Goal: Task Accomplishment & Management: Use online tool/utility

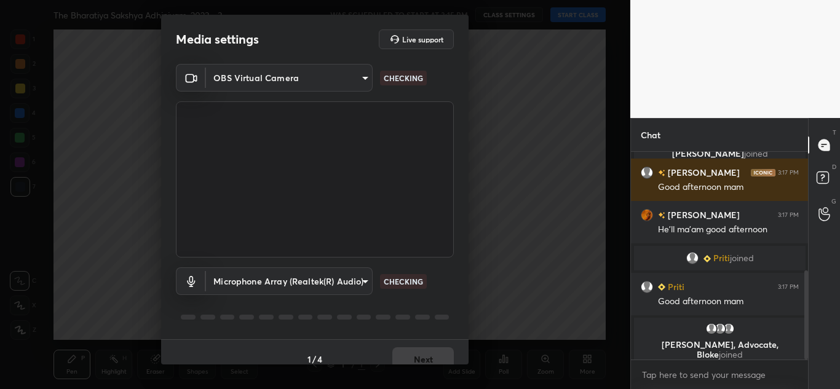
scroll to position [278, 0]
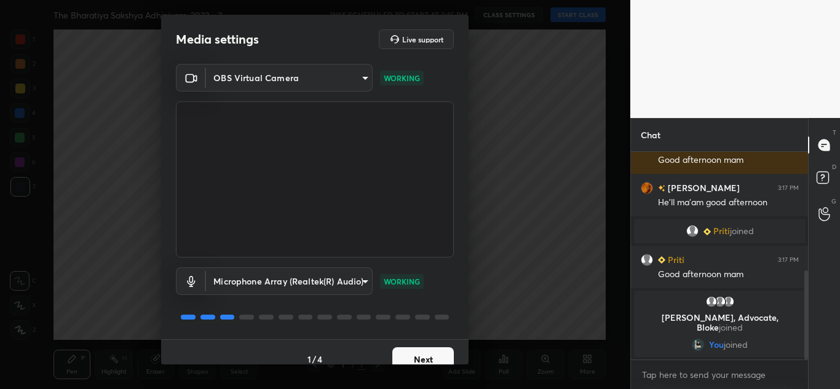
click at [300, 92] on div "OBS Virtual Camera 6d1ede7b9e4f2b74204388792489e2eb0e068b84f5c50369689df4cede73…" at bounding box center [315, 161] width 278 height 194
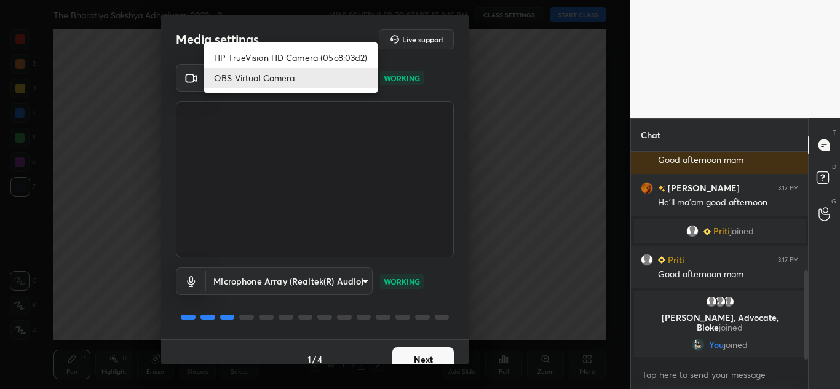
click at [300, 84] on body "1 2 3 4 5 6 7 C X Z C X Z E E Erase all H H The Bharatiya Sakshya Adhiniyam, 20…" at bounding box center [420, 194] width 840 height 389
click at [272, 60] on li "HP TrueVision HD Camera (05c8:03d2)" at bounding box center [290, 57] width 173 height 20
type input "20696c71a14a6a0581f57ab44aa2f44f0734995074abb79df16b9c113724ac47"
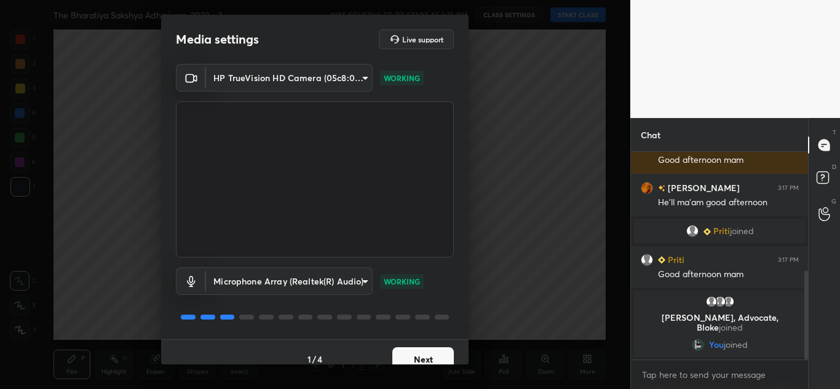
click at [399, 350] on button "Next" at bounding box center [422, 359] width 61 height 25
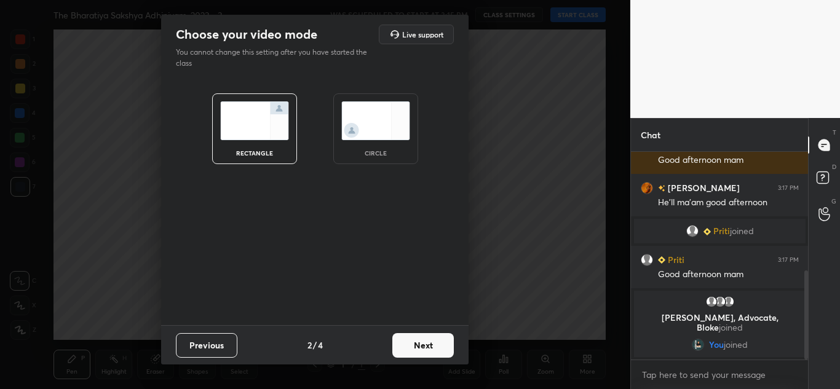
click at [349, 143] on div "circle" at bounding box center [375, 128] width 85 height 71
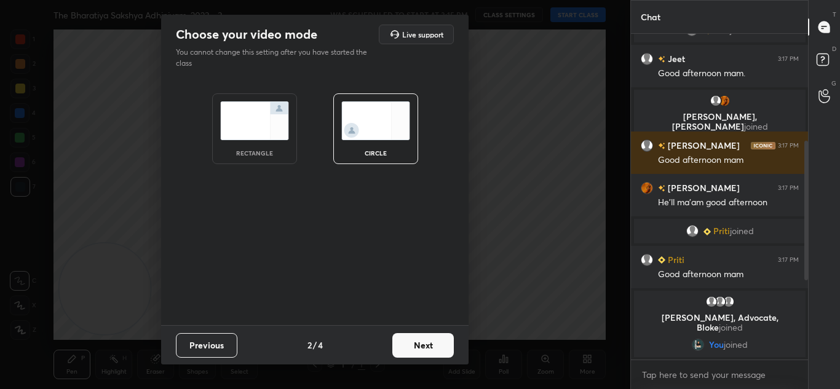
scroll to position [160, 0]
click at [421, 352] on button "Next" at bounding box center [422, 345] width 61 height 25
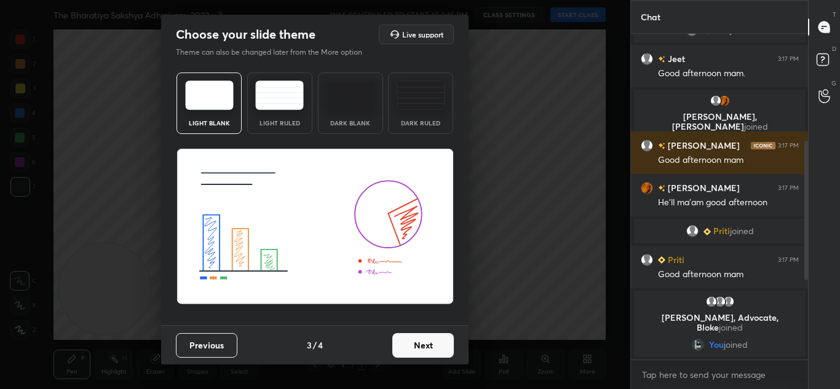
click at [421, 352] on button "Next" at bounding box center [422, 345] width 61 height 25
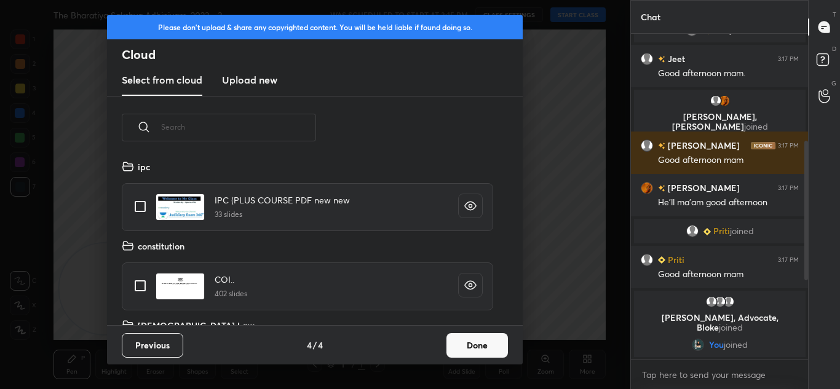
click at [475, 346] on button "Done" at bounding box center [476, 345] width 61 height 25
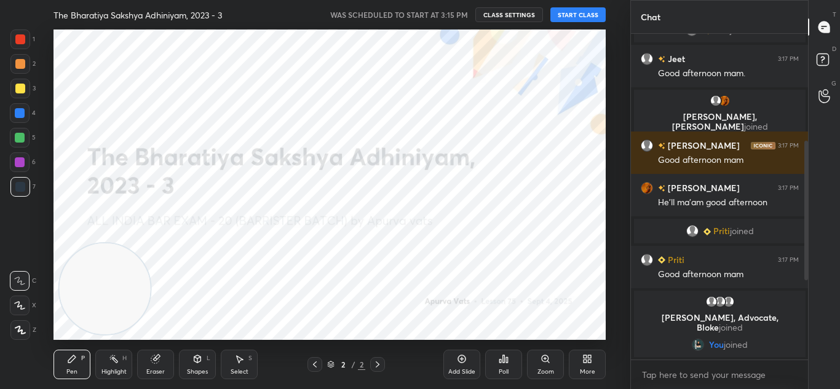
click at [585, 9] on button "START CLASS" at bounding box center [577, 14] width 55 height 15
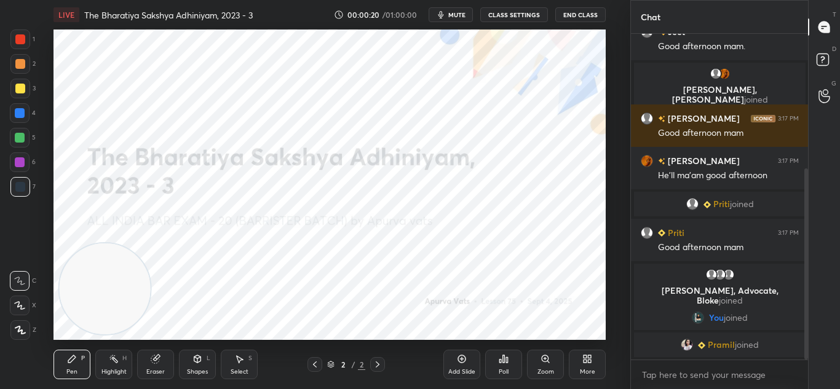
scroll to position [229, 0]
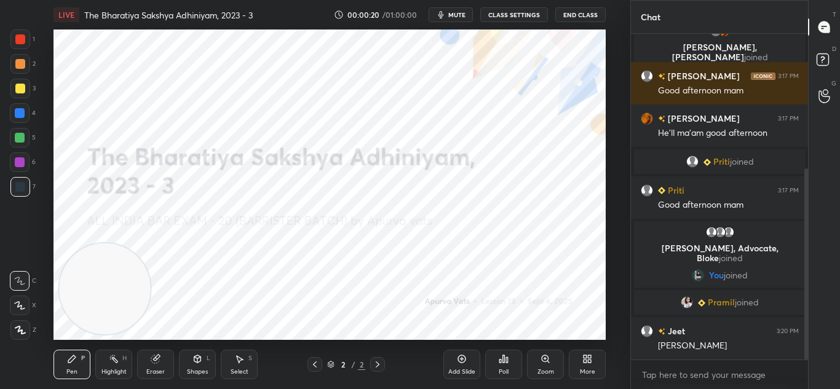
click at [687, 348] on div "[PERSON_NAME]" at bounding box center [728, 346] width 141 height 12
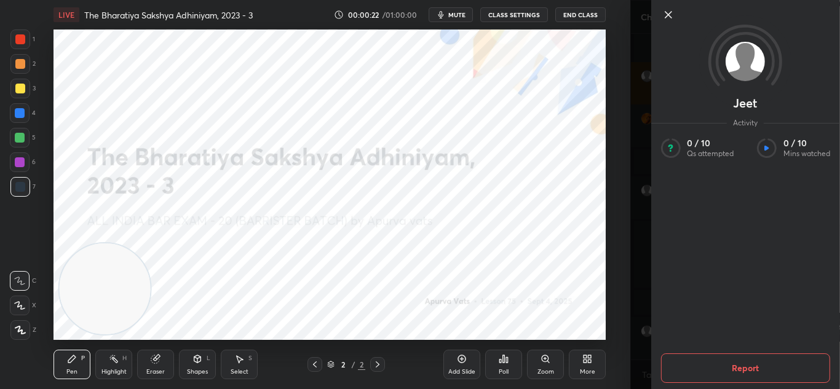
click at [673, 17] on icon at bounding box center [667, 14] width 15 height 15
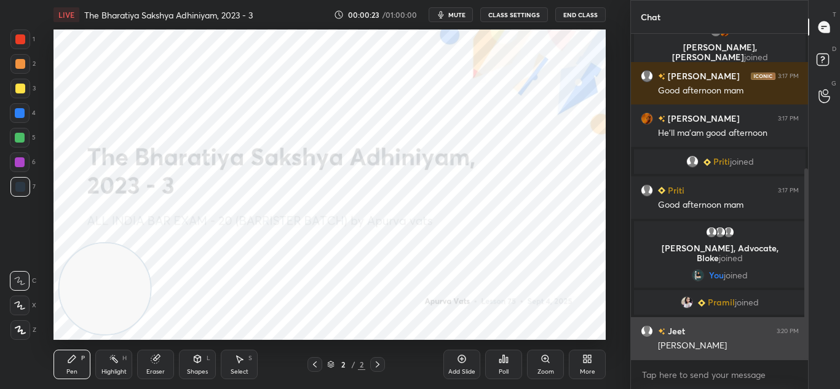
scroll to position [272, 0]
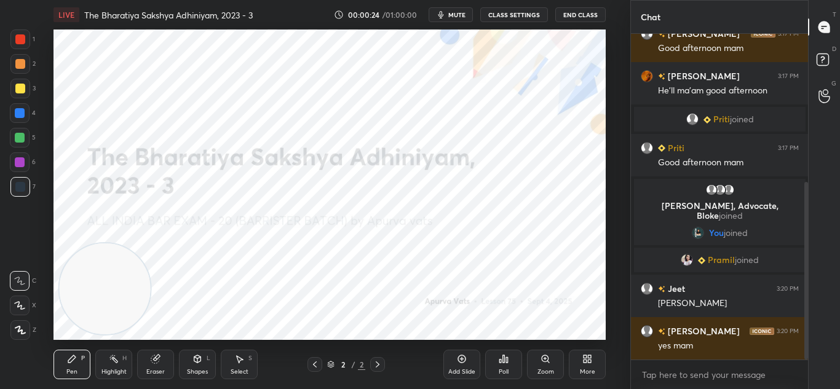
click at [686, 255] on img "grid" at bounding box center [687, 260] width 12 height 12
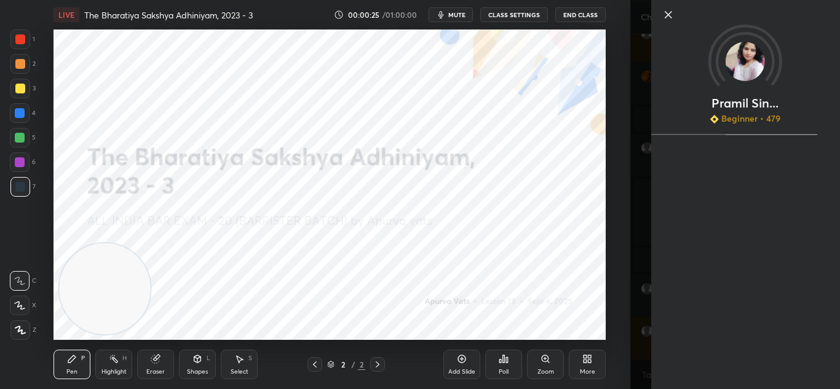
scroll to position [314, 0]
click at [671, 13] on icon at bounding box center [667, 14] width 15 height 15
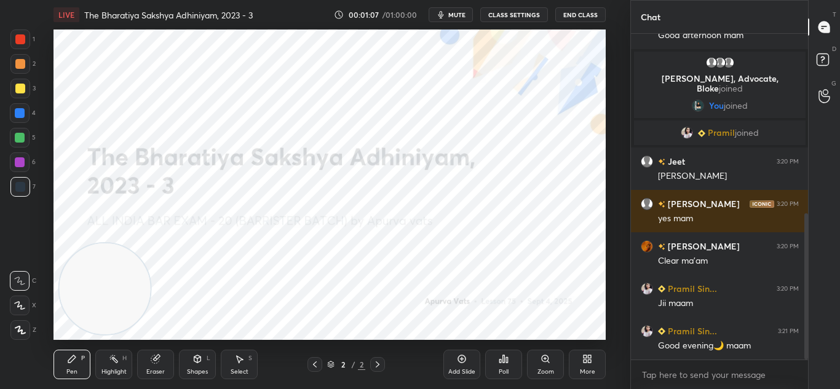
scroll to position [411, 0]
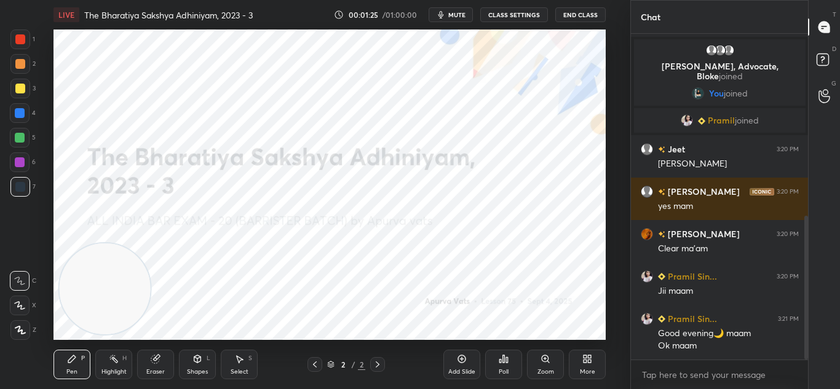
click at [23, 330] on icon at bounding box center [20, 330] width 11 height 9
click at [377, 362] on icon at bounding box center [378, 365] width 10 height 10
click at [376, 365] on icon at bounding box center [378, 365] width 10 height 10
click at [588, 365] on div "More" at bounding box center [587, 365] width 37 height 30
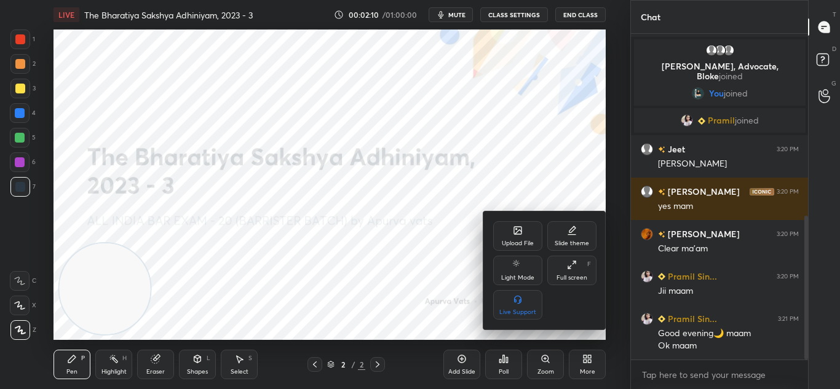
click at [335, 181] on div at bounding box center [420, 194] width 840 height 389
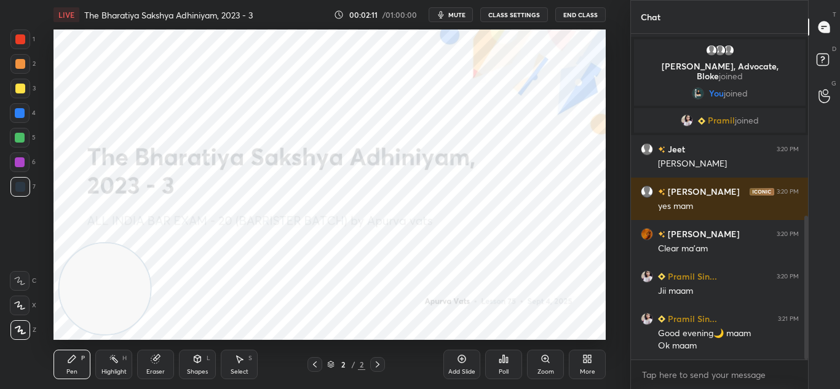
scroll to position [454, 0]
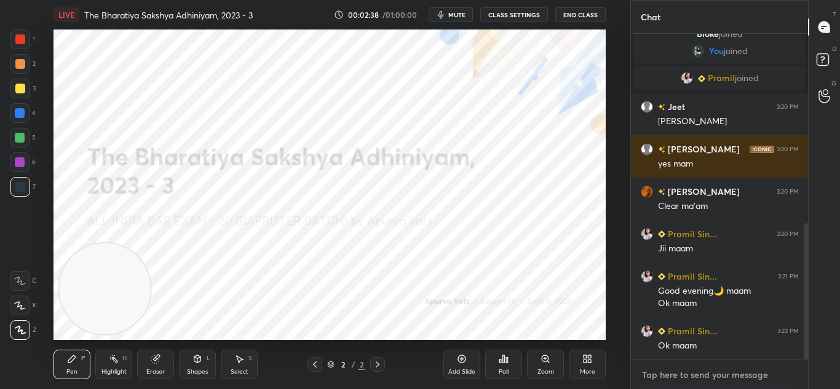
type textarea "x"
click at [641, 378] on textarea at bounding box center [720, 375] width 158 height 20
paste textarea "[URL][DOMAIN_NAME]"
type textarea "[URL][DOMAIN_NAME]"
type textarea "x"
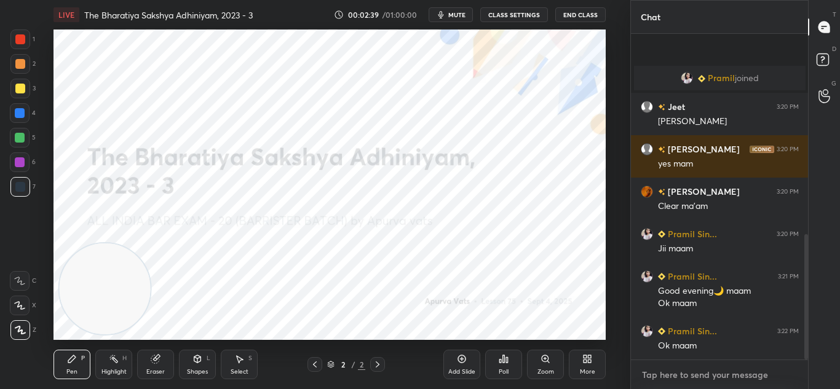
scroll to position [523, 0]
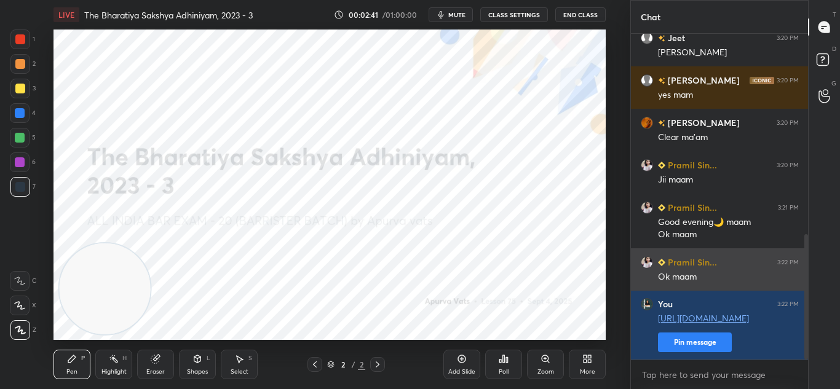
click at [676, 333] on button "Pin message" at bounding box center [695, 343] width 74 height 20
type textarea "x"
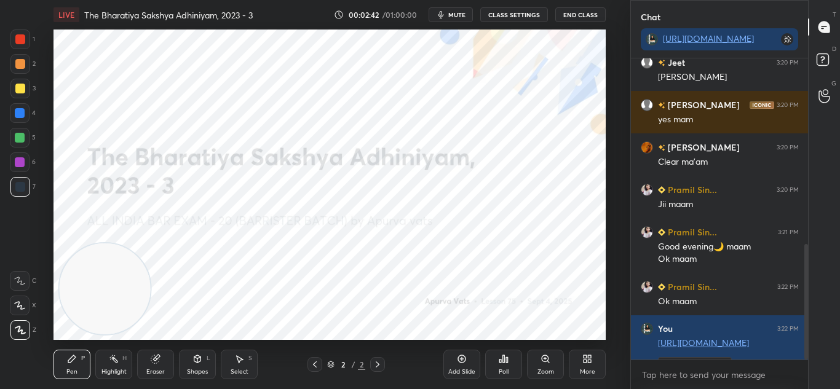
scroll to position [547, 0]
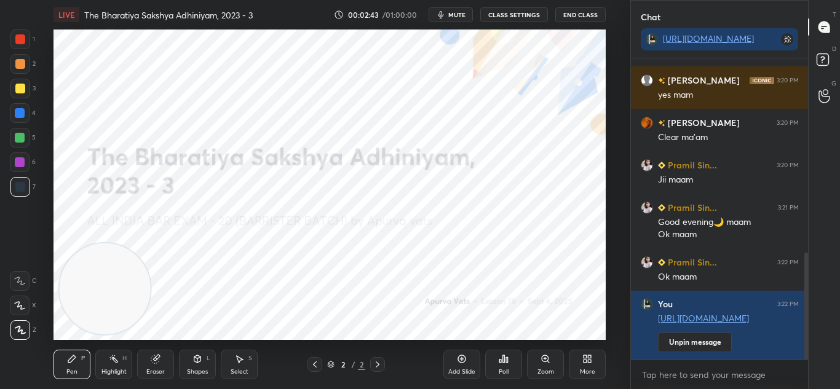
click at [461, 354] on icon at bounding box center [462, 359] width 10 height 10
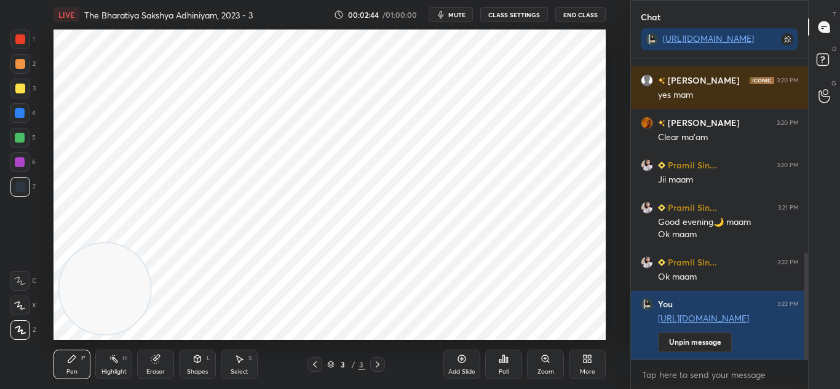
click at [595, 360] on div "More" at bounding box center [587, 365] width 37 height 30
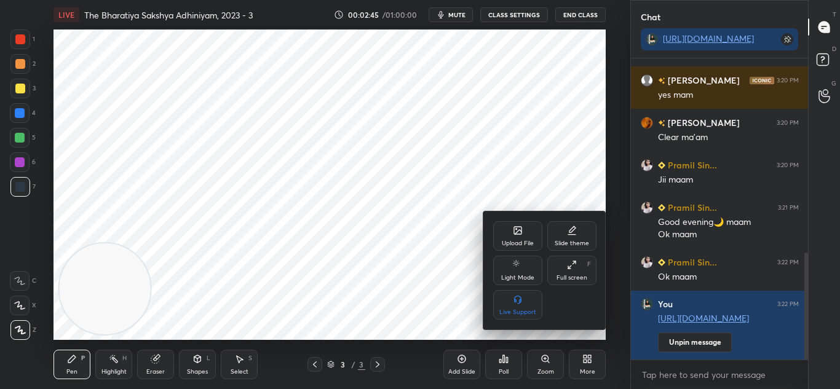
click at [502, 232] on div "Upload File" at bounding box center [517, 236] width 49 height 30
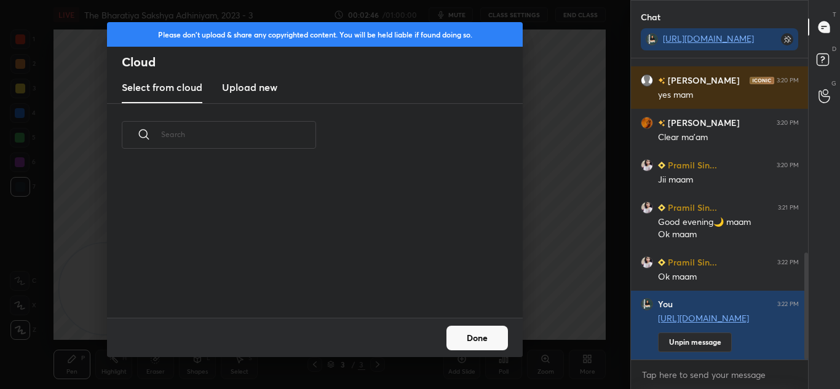
click at [255, 92] on h3 "Upload new" at bounding box center [249, 87] width 55 height 15
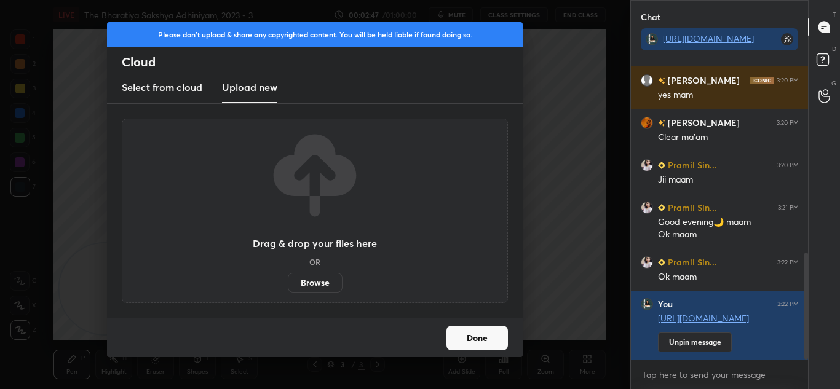
click at [320, 285] on label "Browse" at bounding box center [315, 283] width 55 height 20
click at [288, 285] on input "Browse" at bounding box center [288, 283] width 0 height 20
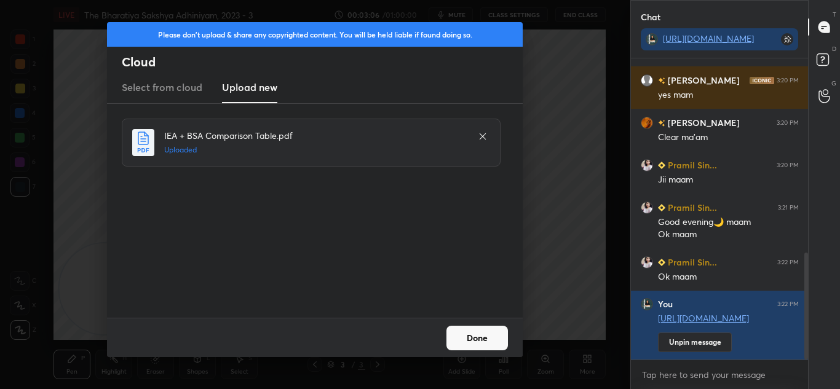
click at [478, 344] on button "Done" at bounding box center [476, 338] width 61 height 25
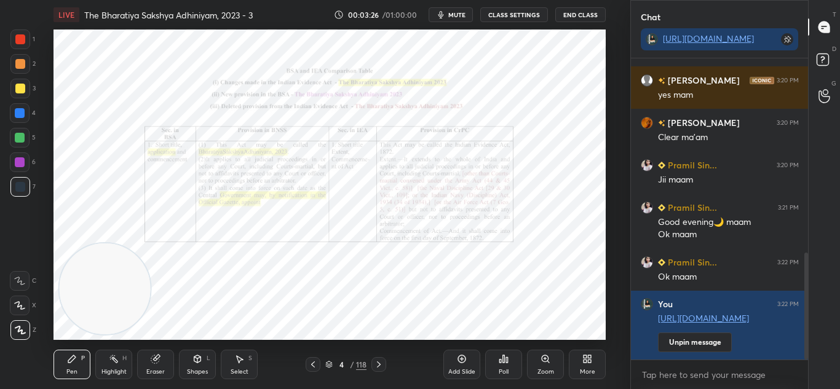
click at [379, 365] on icon at bounding box center [379, 365] width 10 height 10
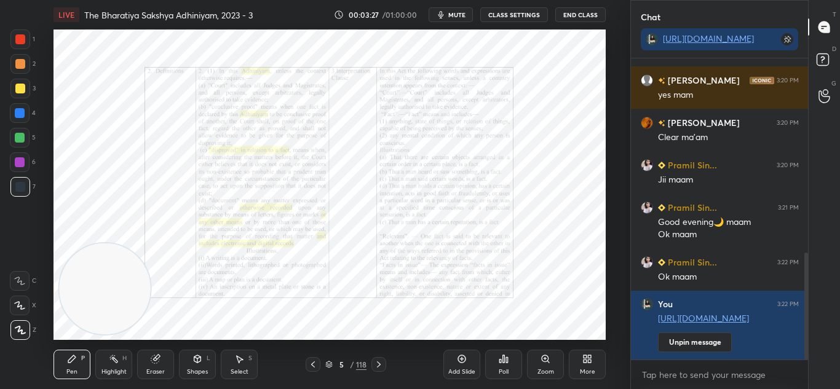
click at [379, 363] on icon at bounding box center [379, 365] width 10 height 10
click at [380, 362] on icon at bounding box center [379, 365] width 10 height 10
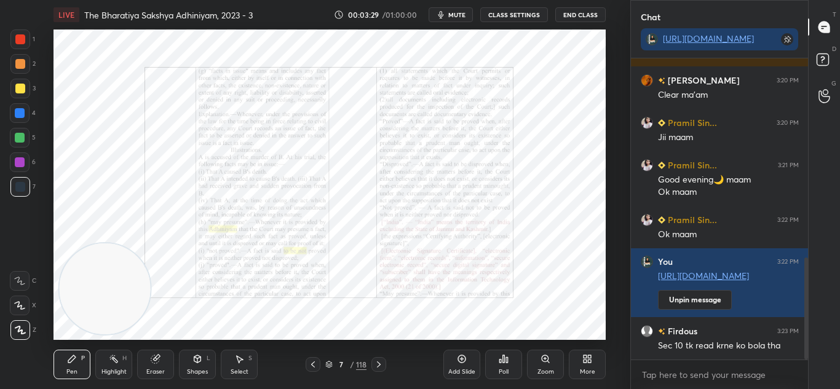
click at [383, 363] on icon at bounding box center [379, 365] width 10 height 10
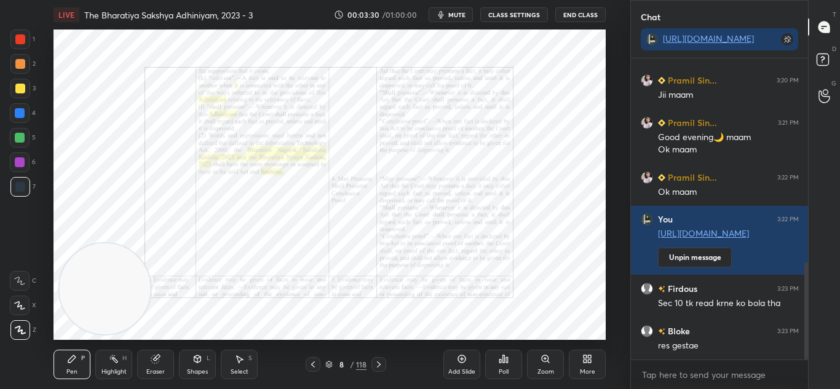
click at [386, 363] on div "8 / 118" at bounding box center [345, 364] width 195 height 15
click at [376, 364] on icon at bounding box center [379, 365] width 10 height 10
click at [381, 362] on icon at bounding box center [379, 365] width 10 height 10
click at [462, 355] on icon at bounding box center [462, 359] width 10 height 10
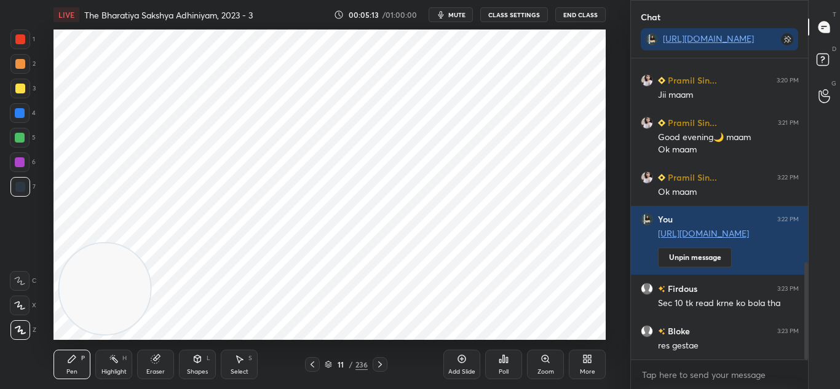
click at [462, 354] on div "Add Slide" at bounding box center [461, 365] width 37 height 30
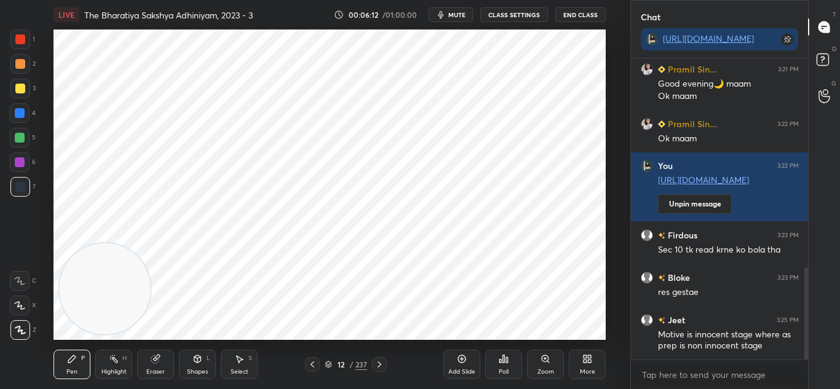
click at [459, 361] on icon at bounding box center [462, 359] width 8 height 8
click at [450, 13] on span "mute" at bounding box center [456, 14] width 17 height 9
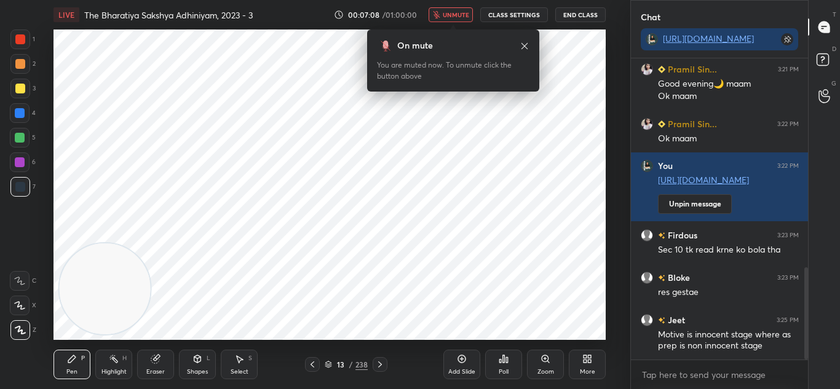
click at [459, 19] on button "unmute" at bounding box center [451, 14] width 44 height 15
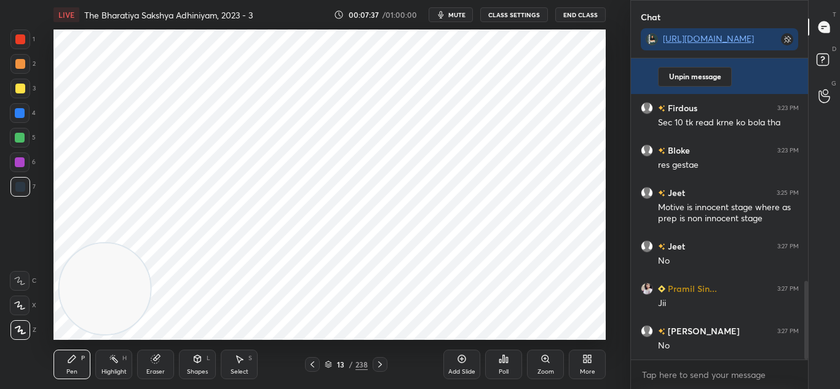
scroll to position [855, 0]
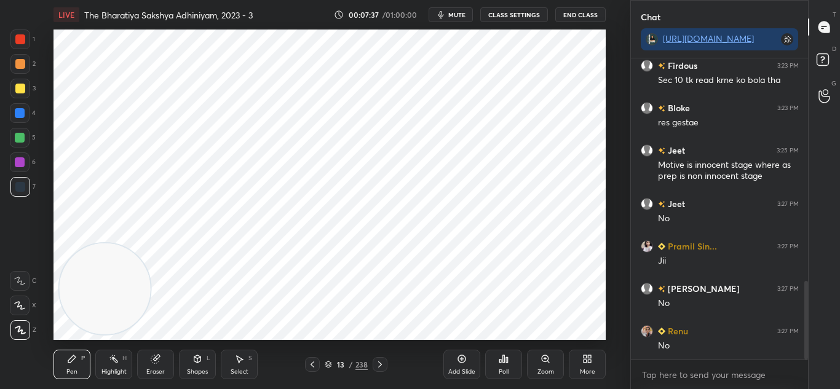
click at [439, 11] on icon "button" at bounding box center [441, 15] width 10 height 10
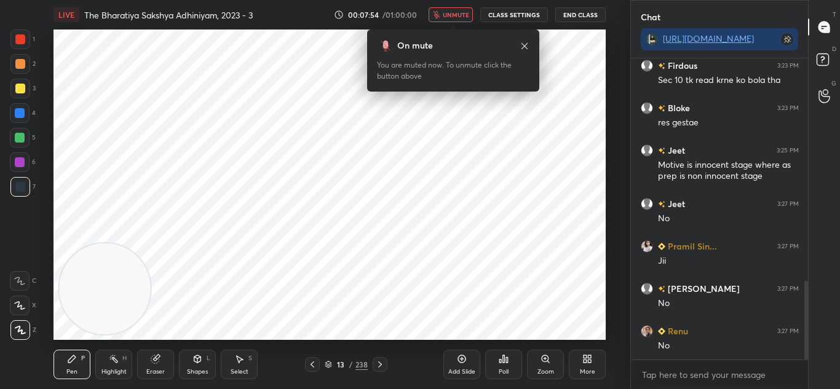
click at [450, 12] on span "unmute" at bounding box center [456, 14] width 26 height 9
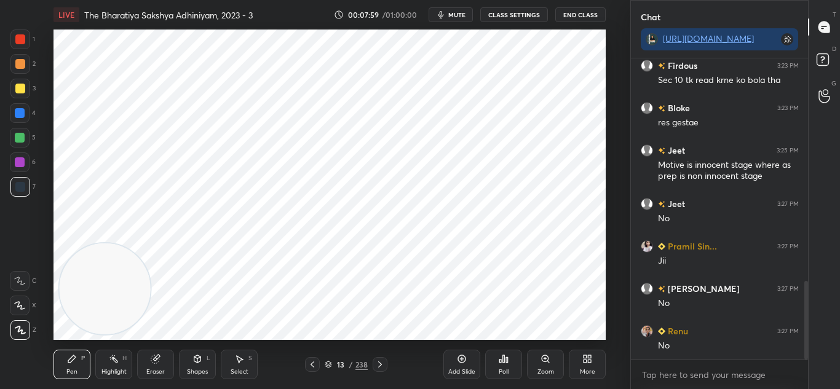
scroll to position [898, 0]
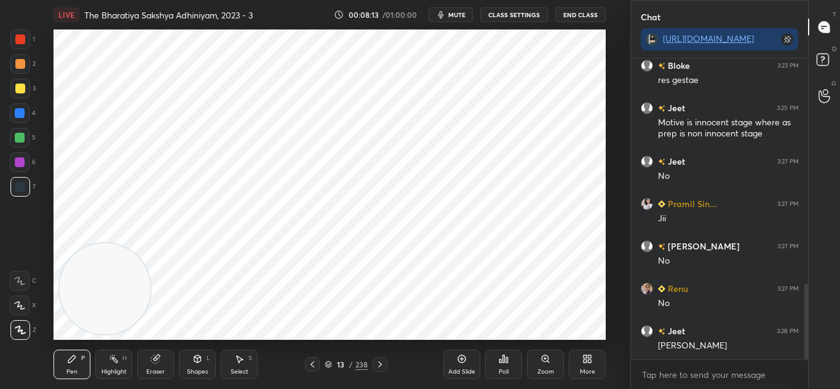
click at [470, 369] on div "Add Slide" at bounding box center [461, 372] width 27 height 6
click at [454, 351] on div "Add Slide" at bounding box center [461, 365] width 37 height 30
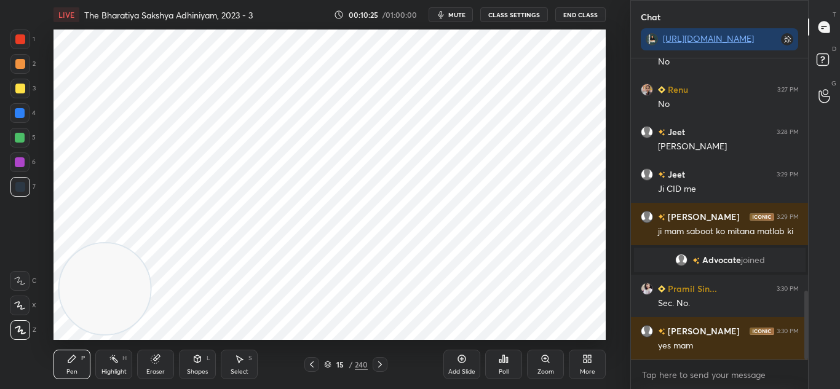
scroll to position [1019, 0]
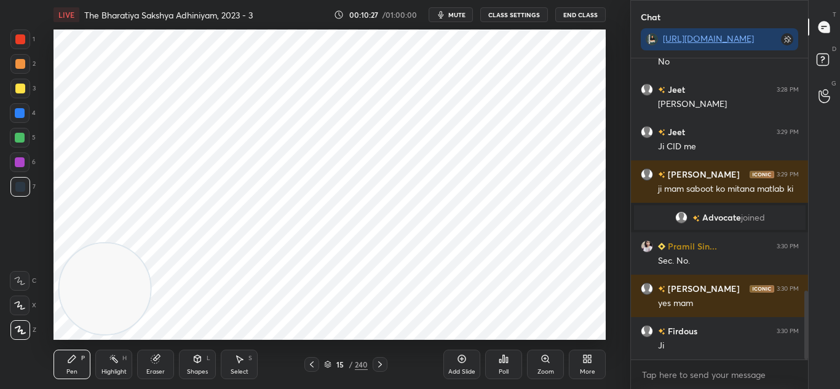
click at [310, 364] on icon at bounding box center [312, 365] width 10 height 10
click at [312, 367] on icon at bounding box center [312, 365] width 4 height 6
click at [314, 367] on icon at bounding box center [312, 365] width 10 height 10
click at [313, 365] on icon at bounding box center [312, 365] width 10 height 10
click at [312, 363] on icon at bounding box center [312, 365] width 4 height 6
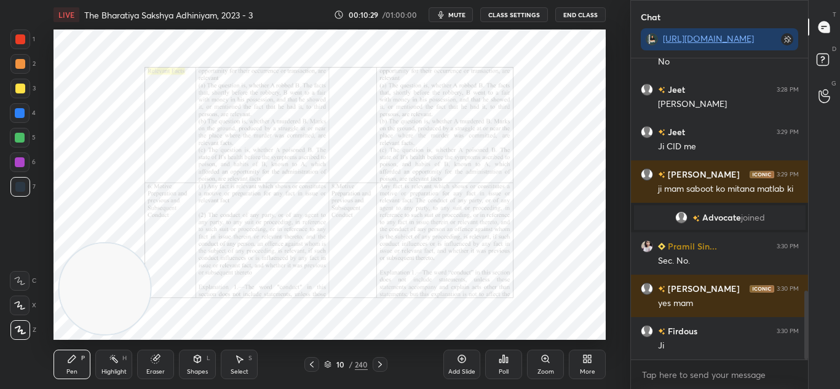
scroll to position [1061, 0]
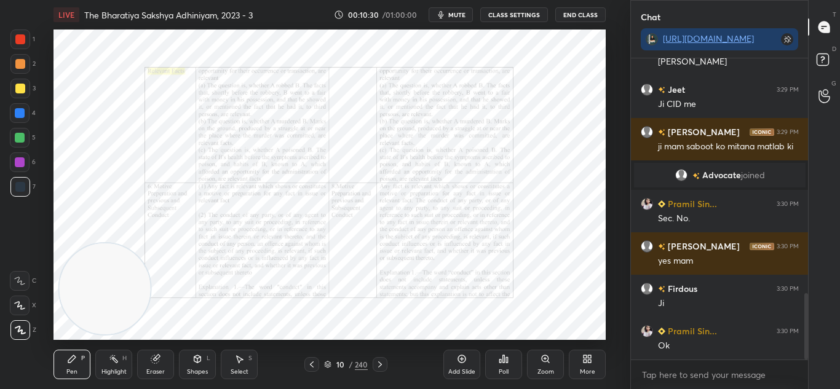
click at [547, 359] on icon at bounding box center [545, 358] width 7 height 7
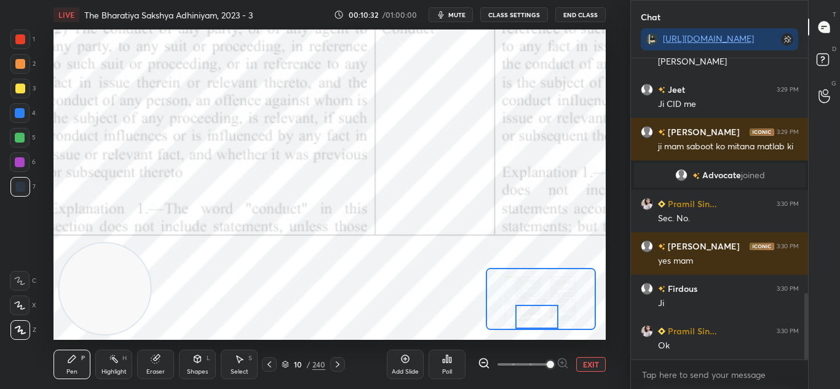
click at [340, 363] on icon at bounding box center [338, 365] width 10 height 10
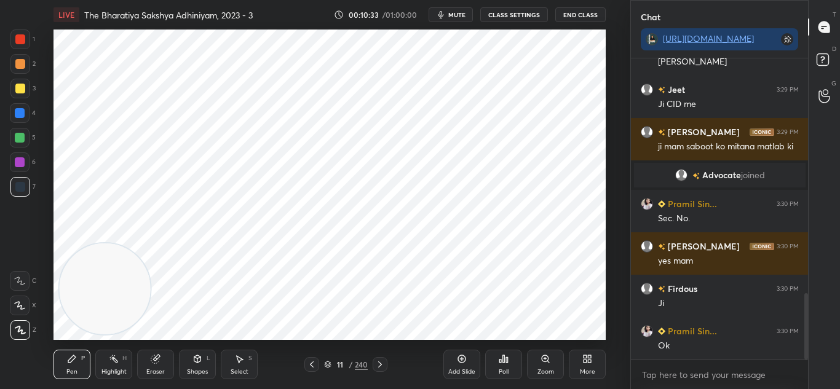
click at [336, 363] on div "11" at bounding box center [340, 364] width 12 height 7
click at [386, 360] on div at bounding box center [380, 364] width 15 height 15
click at [386, 361] on div at bounding box center [380, 364] width 15 height 15
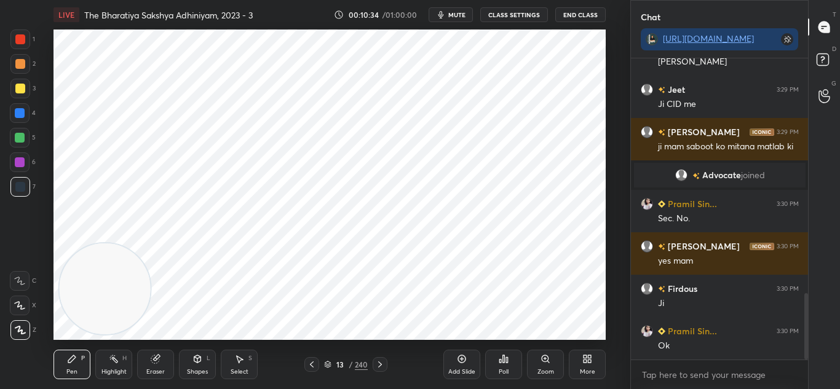
click at [387, 362] on div at bounding box center [380, 364] width 15 height 15
click at [387, 361] on div at bounding box center [380, 364] width 15 height 15
click at [386, 360] on div at bounding box center [380, 364] width 15 height 15
click at [541, 358] on icon at bounding box center [546, 359] width 10 height 10
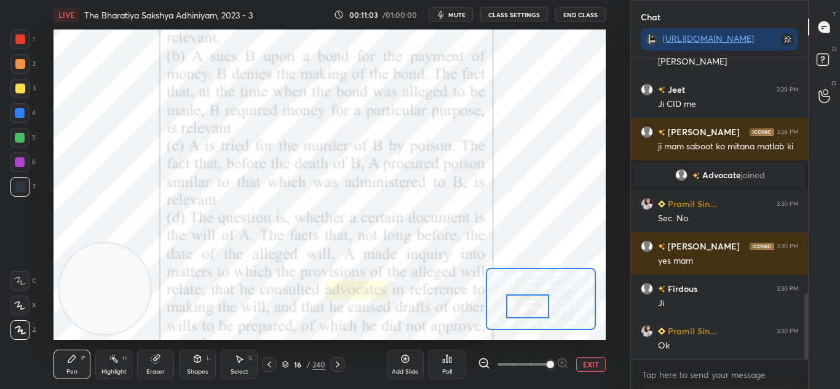
click at [18, 280] on icon at bounding box center [19, 281] width 11 height 9
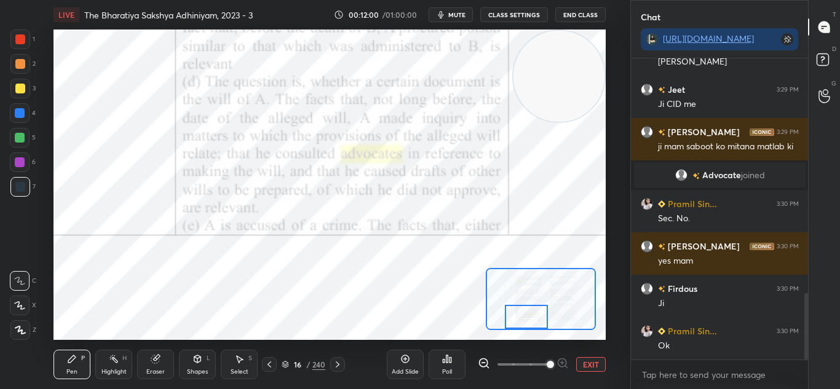
click at [339, 362] on icon at bounding box center [338, 365] width 10 height 10
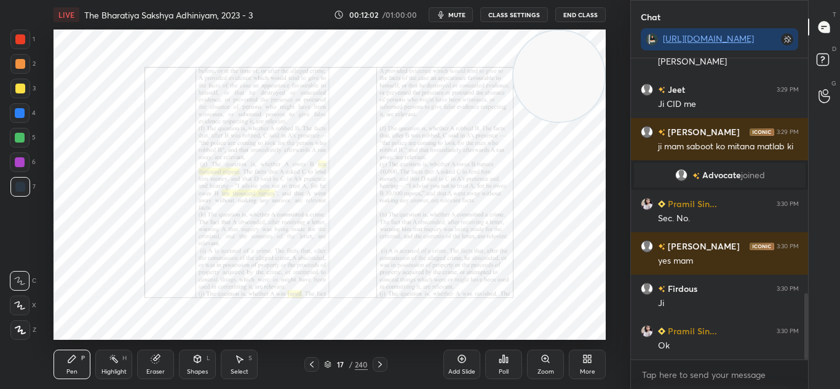
click at [548, 360] on icon at bounding box center [545, 358] width 7 height 7
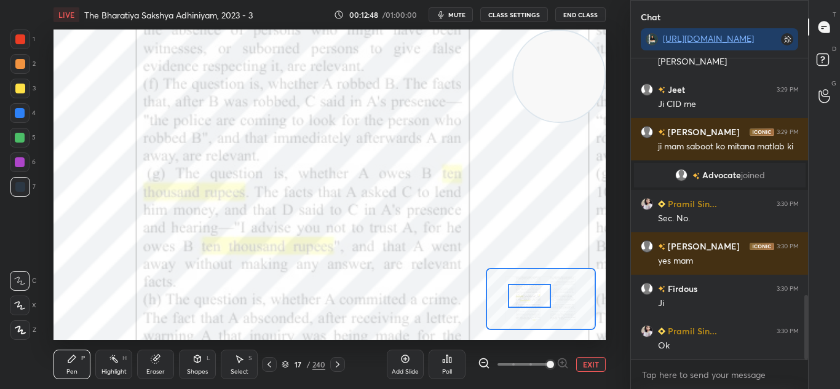
scroll to position [1104, 0]
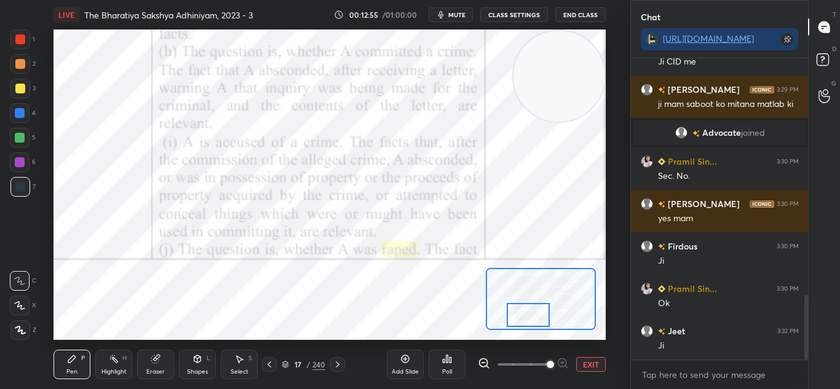
click at [339, 363] on icon at bounding box center [338, 365] width 10 height 10
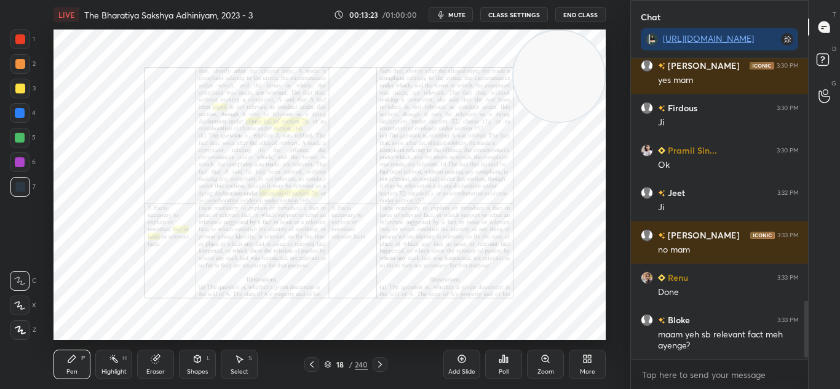
scroll to position [1285, 0]
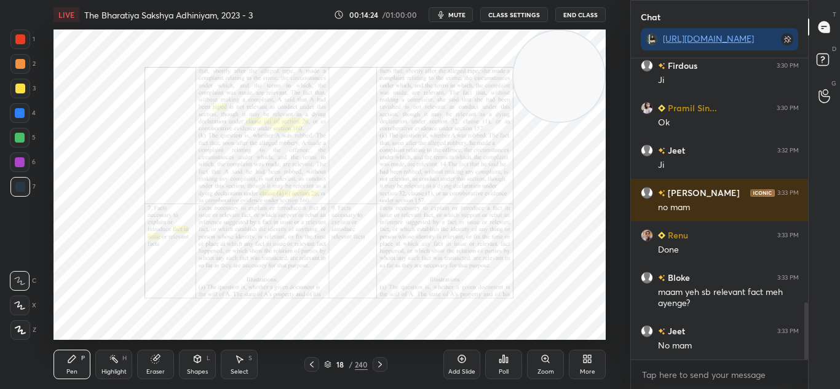
click at [377, 363] on icon at bounding box center [380, 365] width 10 height 10
click at [382, 363] on icon at bounding box center [380, 365] width 10 height 10
click at [381, 363] on icon at bounding box center [380, 365] width 4 height 6
click at [381, 365] on icon at bounding box center [380, 365] width 4 height 6
click at [455, 363] on div "Add Slide" at bounding box center [461, 365] width 37 height 30
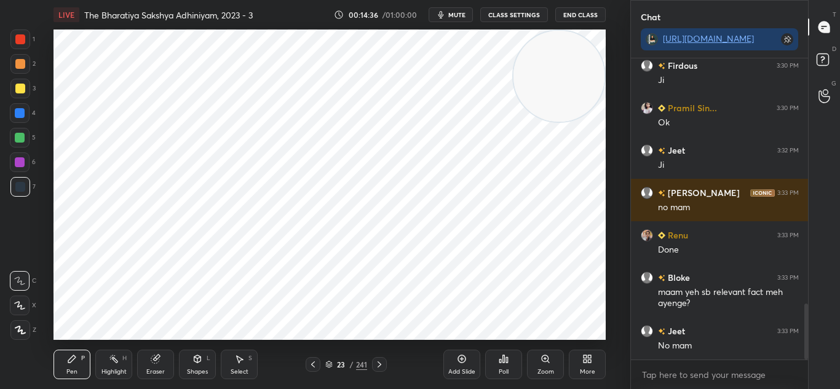
scroll to position [1327, 0]
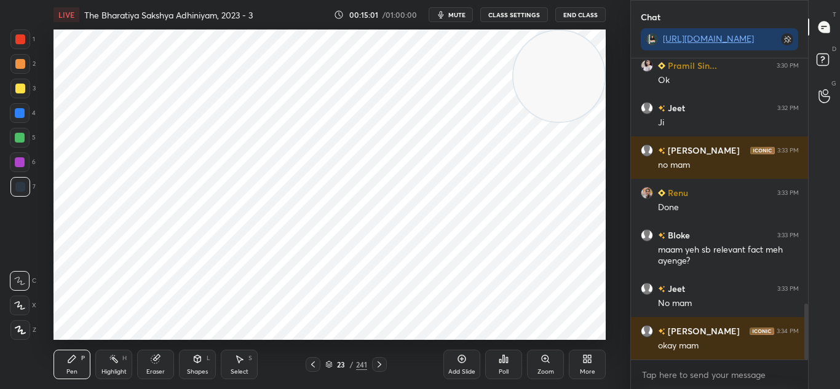
click at [166, 364] on div "Eraser" at bounding box center [155, 365] width 37 height 30
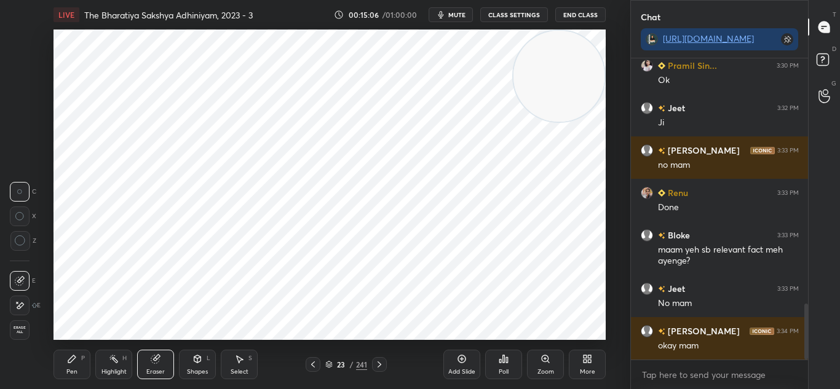
click at [77, 356] on div "Pen P" at bounding box center [72, 365] width 37 height 30
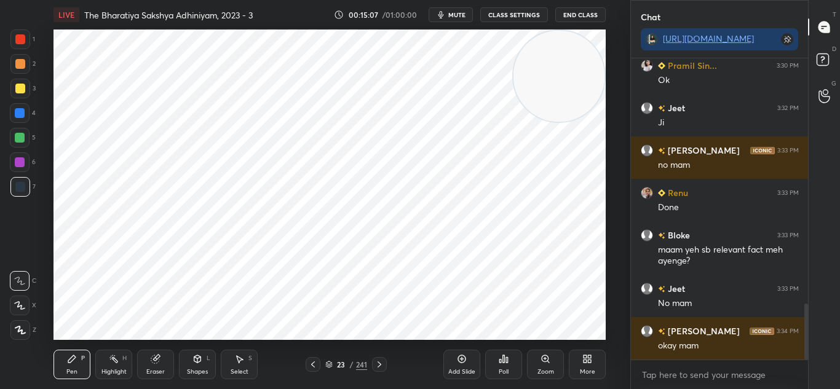
click at [23, 330] on icon at bounding box center [20, 330] width 11 height 9
click at [331, 364] on icon at bounding box center [328, 364] width 7 height 7
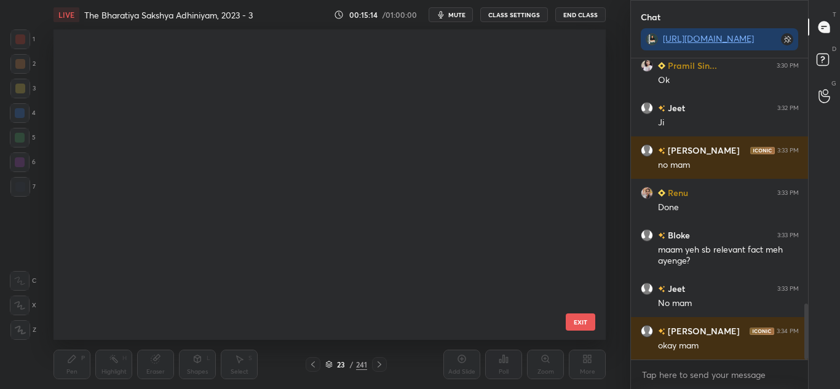
scroll to position [307, 546]
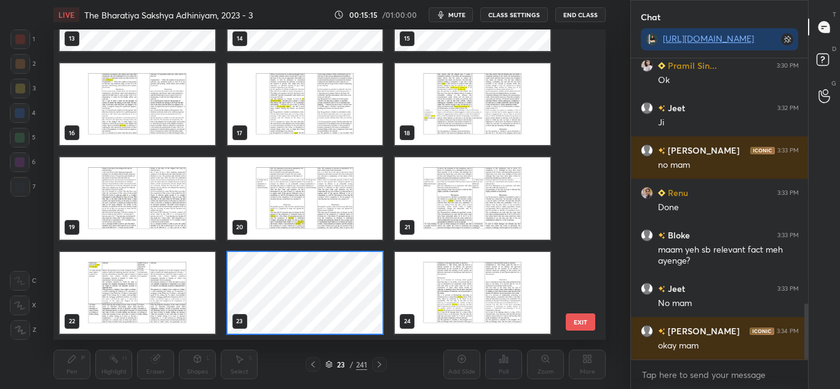
click at [284, 191] on img "grid" at bounding box center [306, 198] width 156 height 82
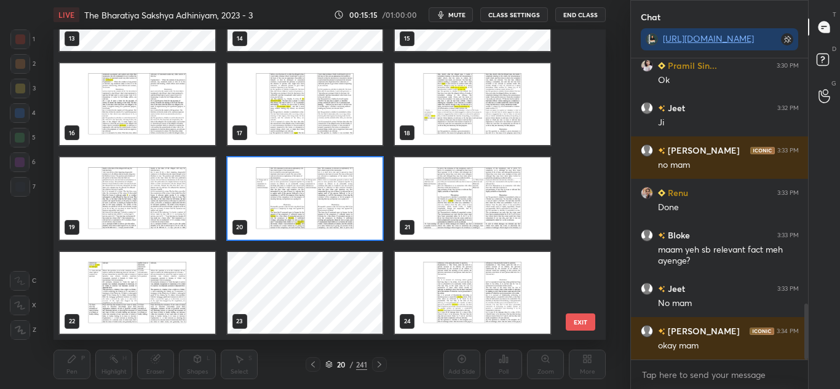
click at [286, 193] on img "grid" at bounding box center [306, 198] width 156 height 82
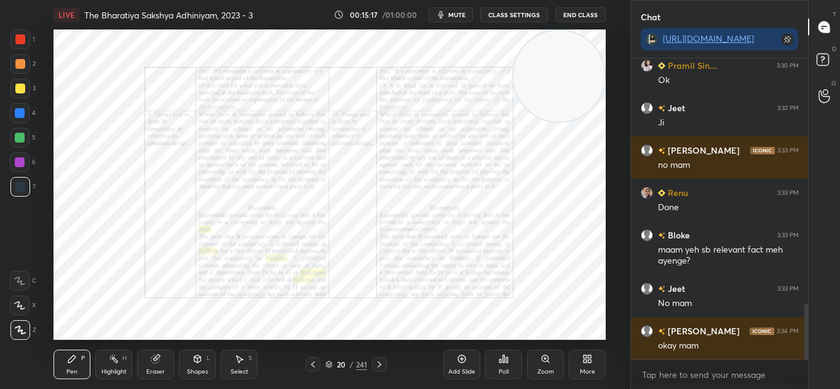
click at [380, 364] on icon at bounding box center [380, 365] width 4 height 6
click at [316, 359] on div at bounding box center [313, 364] width 15 height 15
click at [383, 363] on icon at bounding box center [380, 365] width 10 height 10
click at [543, 356] on icon at bounding box center [545, 358] width 7 height 7
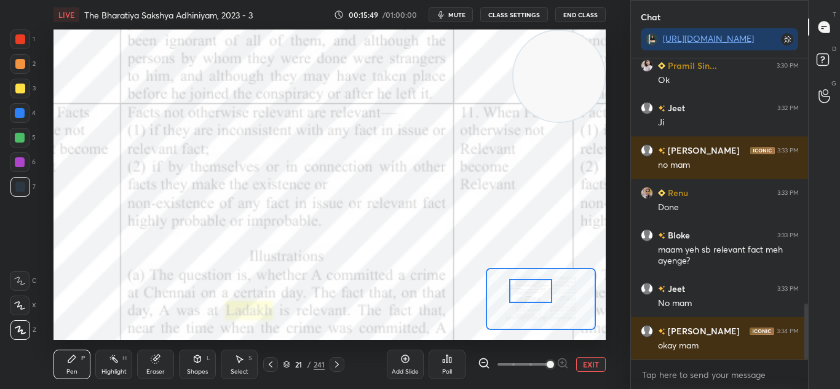
click at [16, 36] on div at bounding box center [20, 39] width 10 height 10
click at [23, 277] on icon at bounding box center [19, 281] width 11 height 9
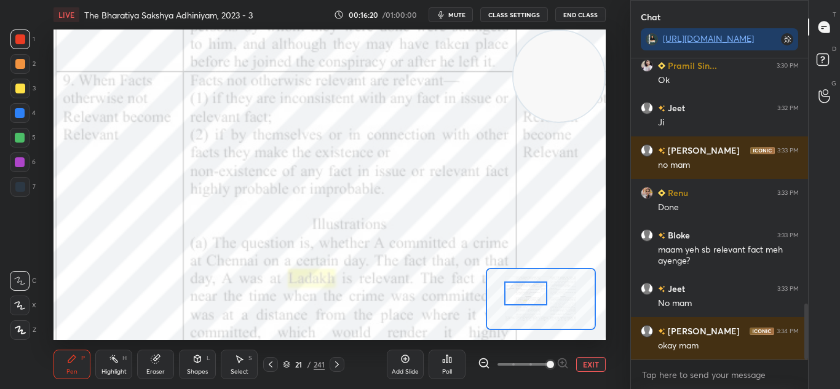
click at [442, 8] on button "mute" at bounding box center [451, 14] width 44 height 15
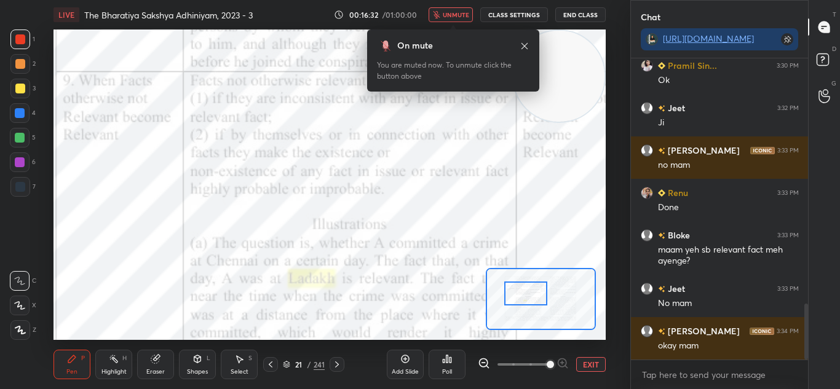
click at [447, 12] on span "unmute" at bounding box center [456, 14] width 26 height 9
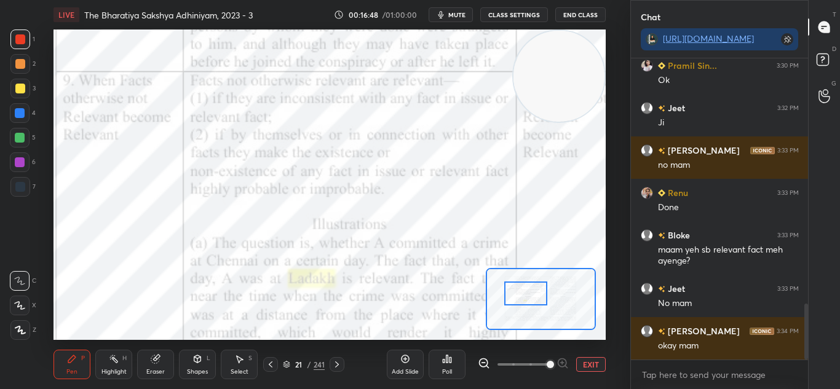
click at [397, 358] on div "Add Slide" at bounding box center [405, 365] width 37 height 30
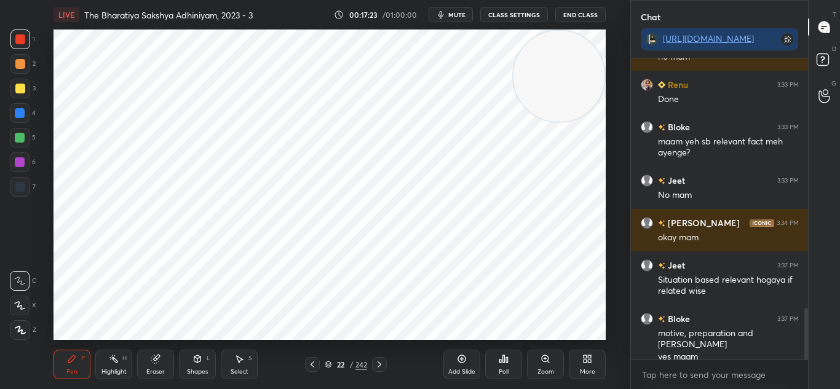
scroll to position [1465, 0]
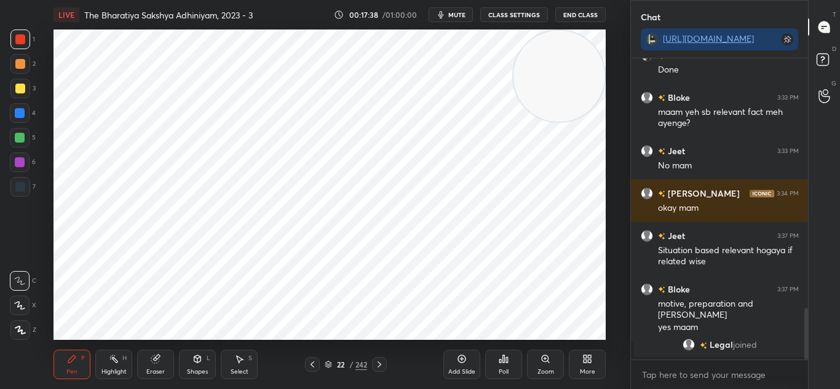
click at [157, 365] on div "Eraser" at bounding box center [155, 365] width 37 height 30
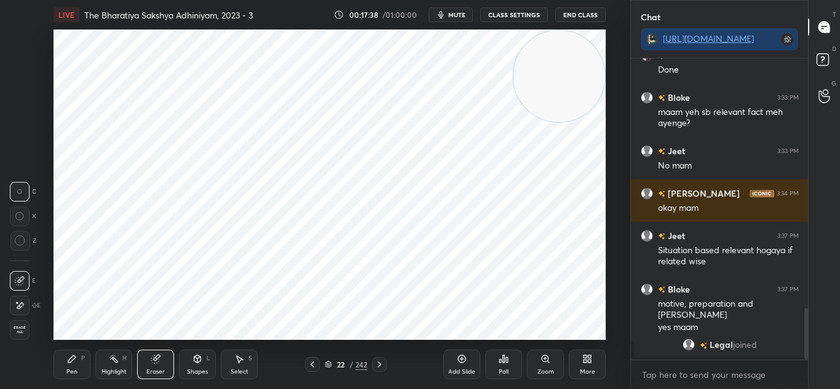
click at [17, 330] on span "Erase all" at bounding box center [19, 330] width 18 height 9
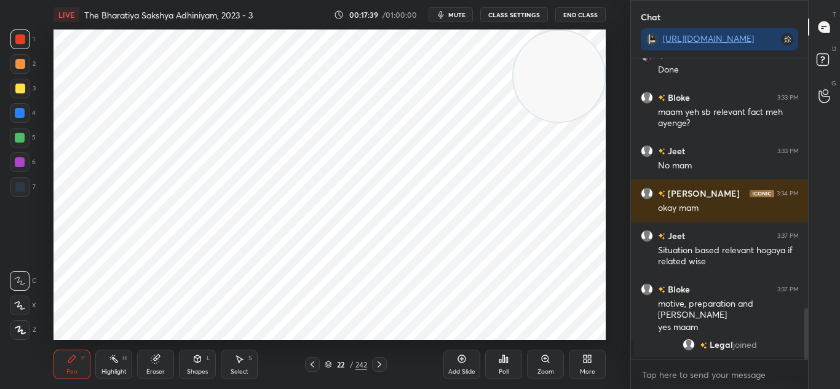
click at [16, 331] on icon at bounding box center [20, 330] width 11 height 9
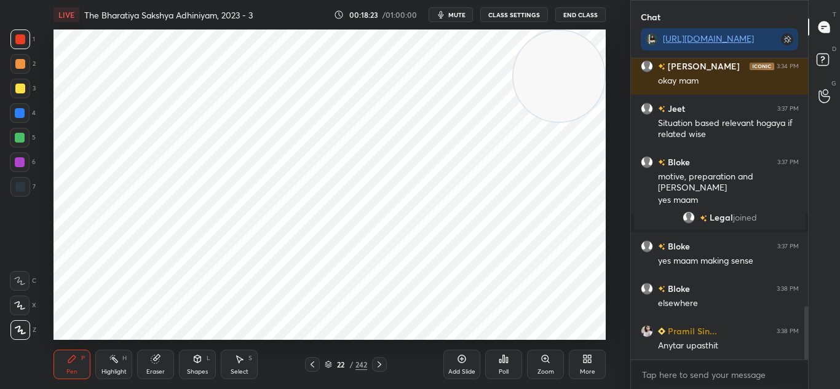
scroll to position [1451, 0]
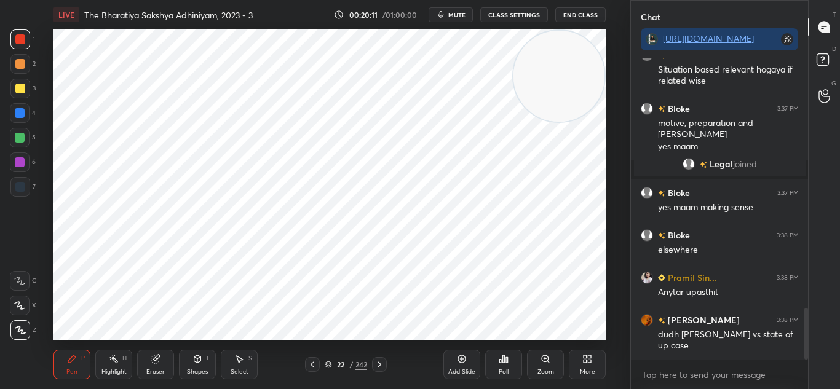
click at [17, 110] on div at bounding box center [20, 113] width 10 height 10
click at [18, 183] on div at bounding box center [20, 187] width 10 height 10
click at [457, 360] on icon at bounding box center [462, 359] width 10 height 10
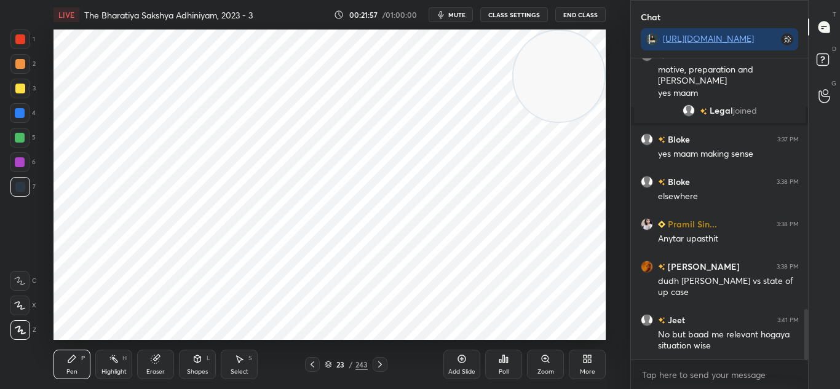
click at [456, 352] on div "Add Slide" at bounding box center [461, 365] width 37 height 30
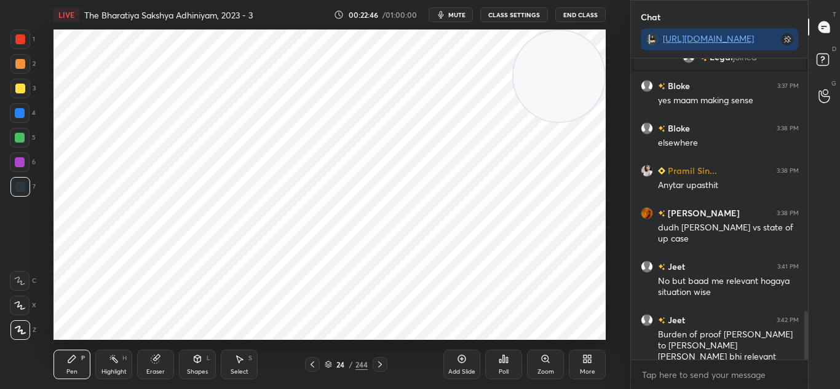
click at [467, 353] on div "Add Slide" at bounding box center [461, 365] width 37 height 30
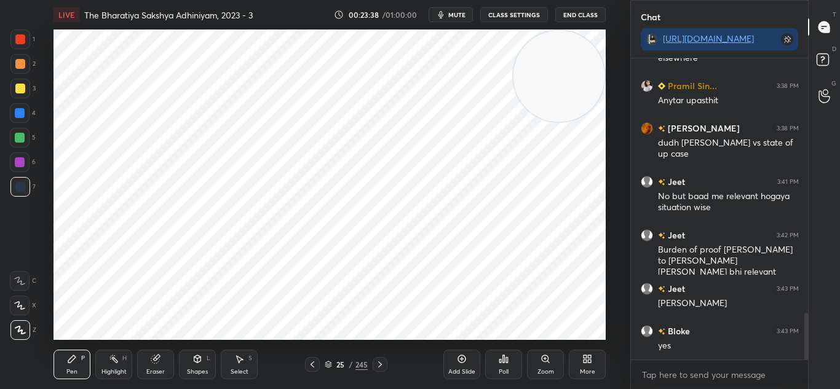
scroll to position [1686, 0]
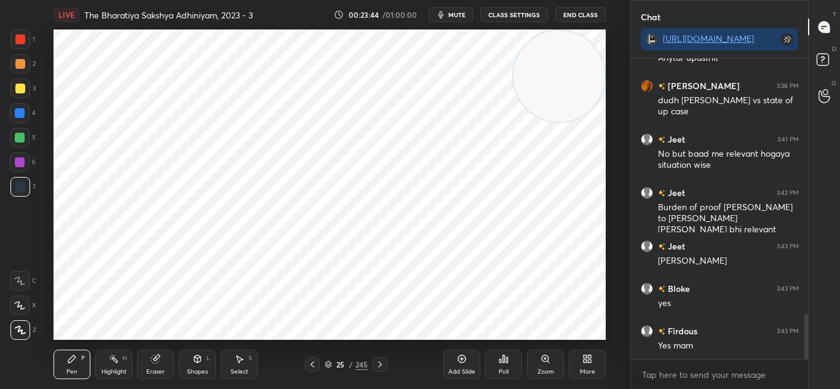
click at [309, 360] on icon at bounding box center [312, 365] width 10 height 10
click at [311, 360] on icon at bounding box center [312, 365] width 10 height 10
click at [311, 361] on icon at bounding box center [312, 365] width 10 height 10
click at [311, 364] on icon at bounding box center [313, 365] width 4 height 6
click at [540, 361] on div "Zoom" at bounding box center [545, 365] width 37 height 30
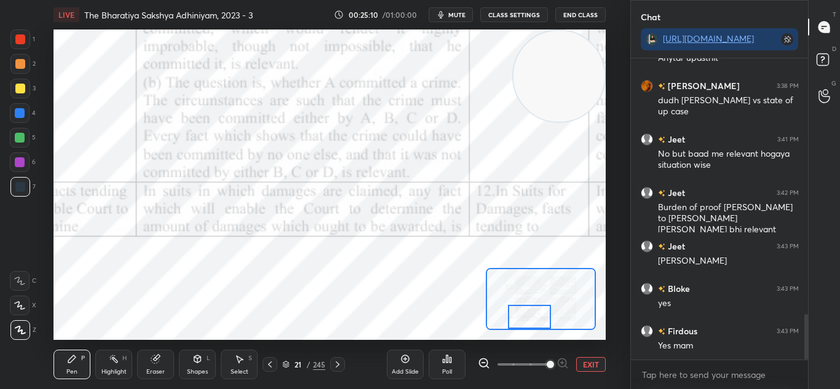
click at [154, 353] on div "Eraser" at bounding box center [155, 365] width 37 height 30
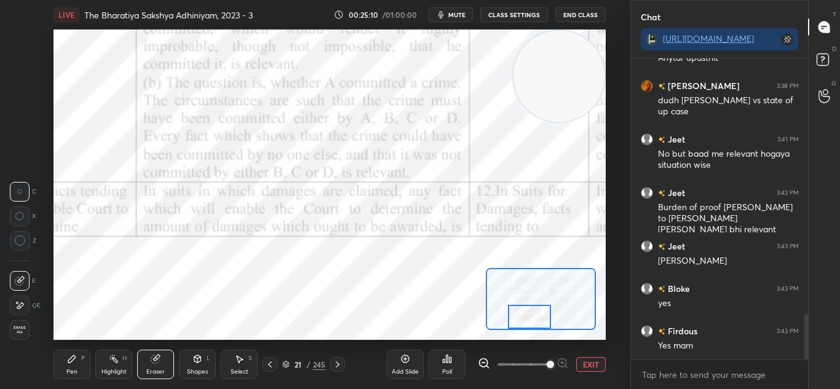
click at [25, 330] on span "Erase all" at bounding box center [19, 330] width 18 height 9
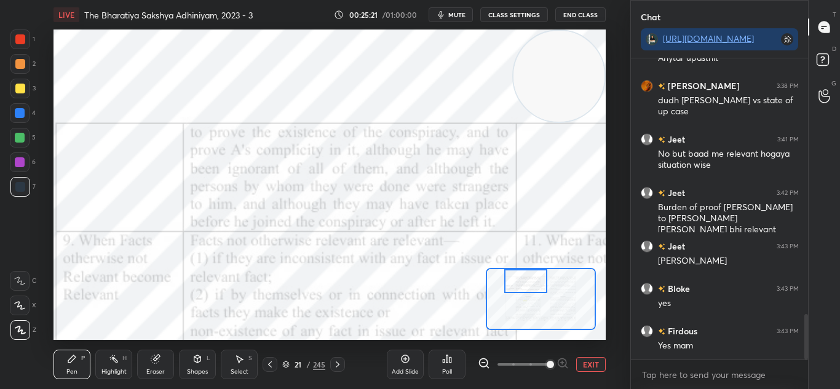
click at [336, 357] on div "Pen P Highlight H Eraser Shapes L Select S 21 / 245 Add Slide Poll EXIT" at bounding box center [330, 364] width 552 height 49
click at [336, 357] on div at bounding box center [337, 364] width 15 height 15
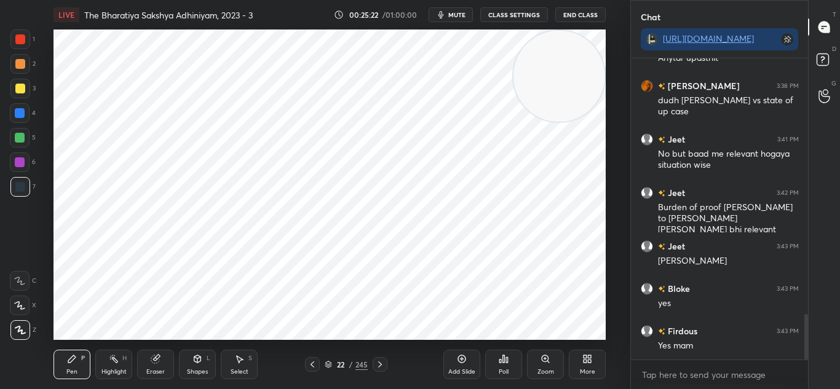
click at [337, 358] on div "22 / 245" at bounding box center [346, 364] width 82 height 15
click at [337, 357] on div "22 / 245" at bounding box center [346, 364] width 82 height 15
click at [373, 366] on div at bounding box center [380, 364] width 15 height 15
click at [378, 364] on icon at bounding box center [380, 365] width 10 height 10
click at [385, 362] on div at bounding box center [380, 364] width 15 height 15
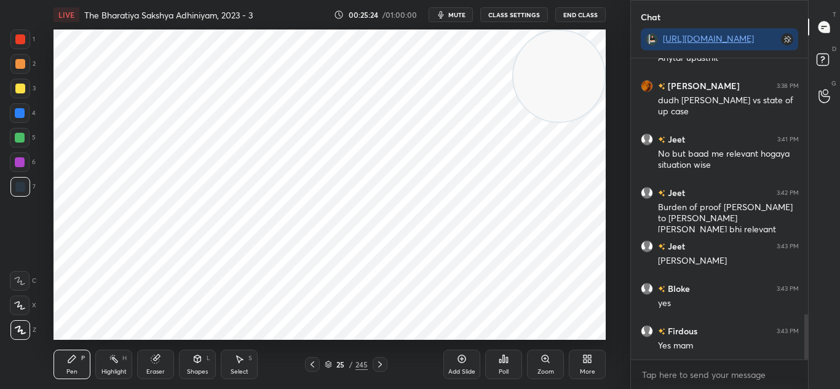
click at [387, 362] on div at bounding box center [380, 364] width 15 height 15
click at [389, 362] on div "26 / 245" at bounding box center [345, 364] width 195 height 15
click at [311, 357] on div "Pen P Highlight H Eraser Shapes L Select S 26 / 245 Add Slide Poll Zoom More" at bounding box center [330, 364] width 552 height 49
click at [313, 367] on icon at bounding box center [312, 365] width 10 height 10
click at [462, 364] on div "Add Slide" at bounding box center [461, 365] width 37 height 30
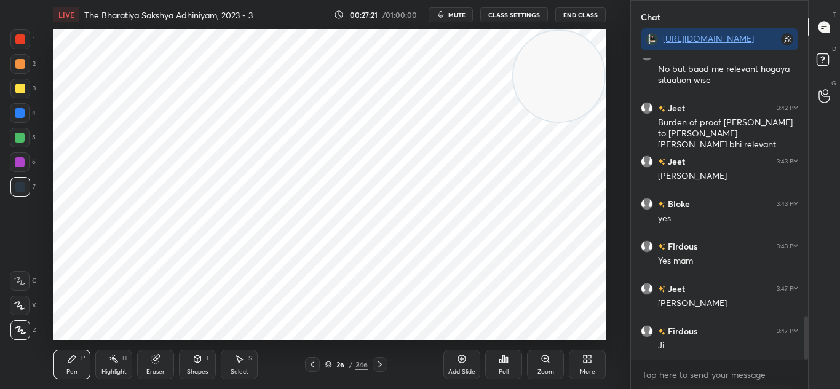
scroll to position [1813, 0]
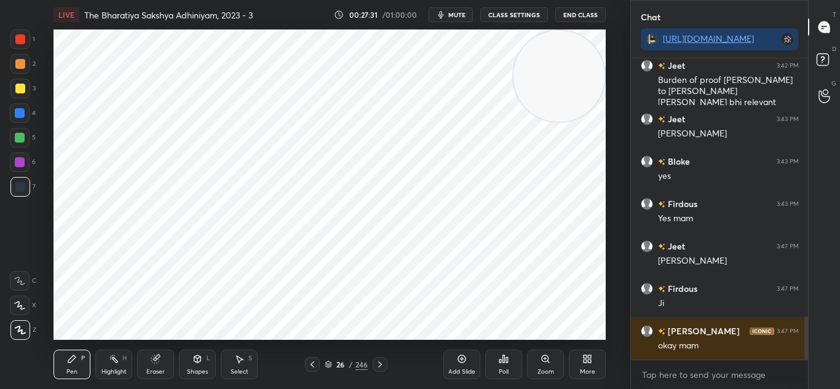
click at [22, 40] on div at bounding box center [20, 39] width 10 height 10
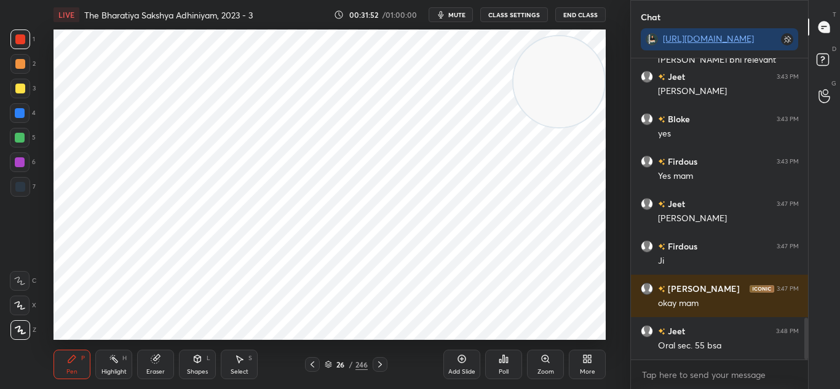
click at [19, 191] on div at bounding box center [20, 187] width 10 height 10
click at [28, 162] on div at bounding box center [20, 163] width 20 height 20
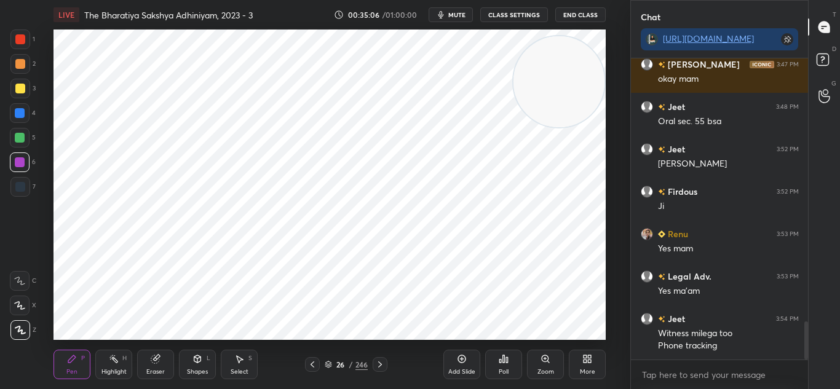
scroll to position [2109, 0]
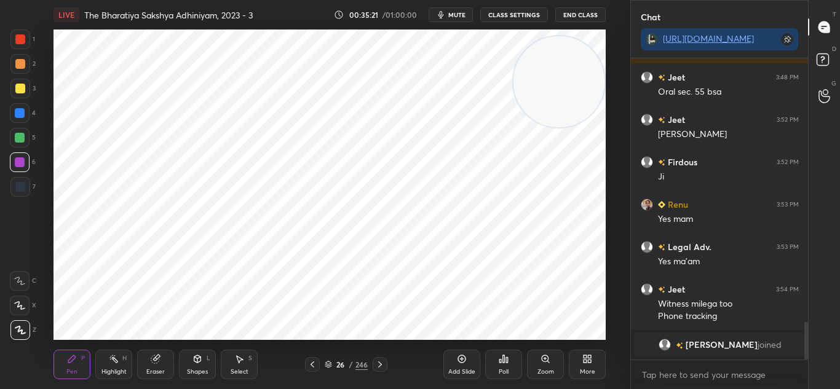
click at [729, 343] on span "APOORVA" at bounding box center [721, 345] width 72 height 10
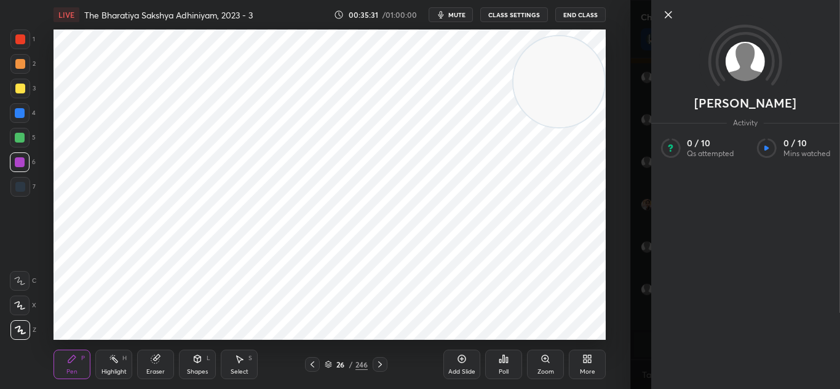
click at [667, 15] on icon at bounding box center [667, 14] width 15 height 15
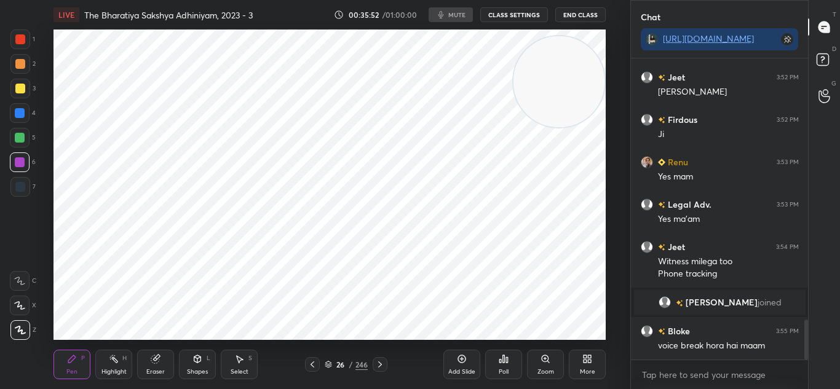
scroll to position [1974, 0]
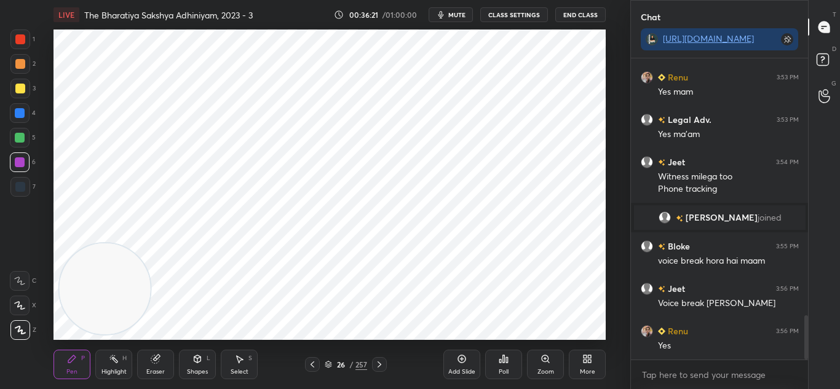
scroll to position [1759, 0]
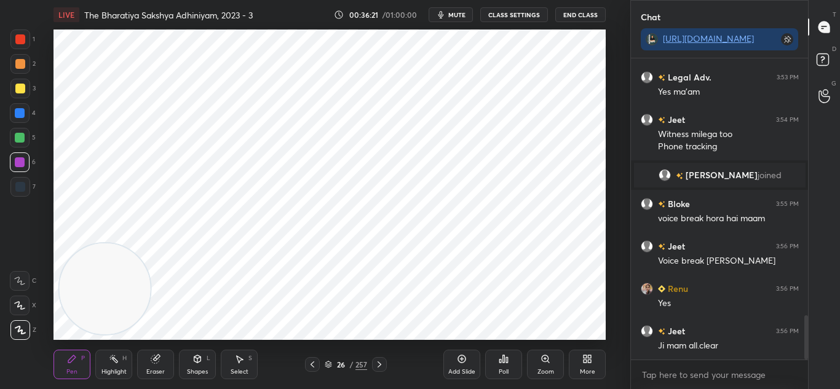
click at [460, 13] on span "mute" at bounding box center [456, 14] width 17 height 9
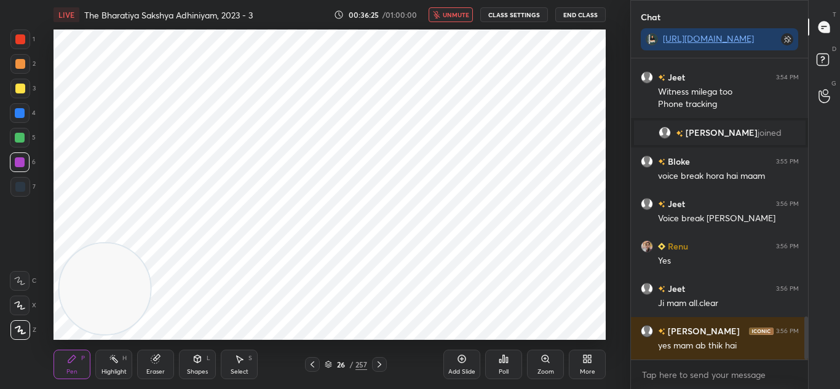
click at [462, 16] on span "unmute" at bounding box center [456, 14] width 26 height 9
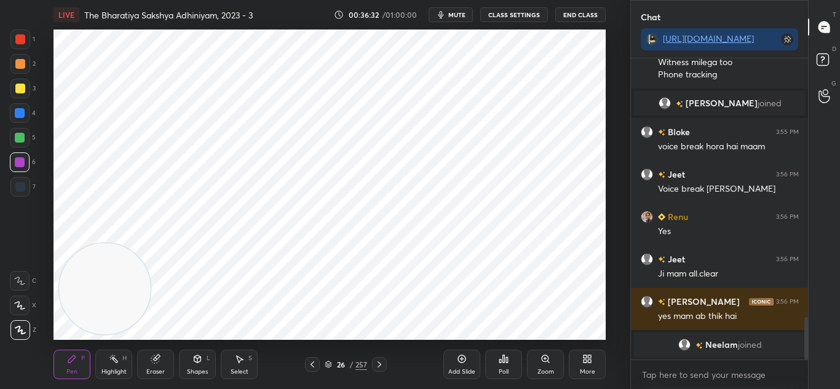
click at [450, 11] on span "mute" at bounding box center [456, 14] width 17 height 9
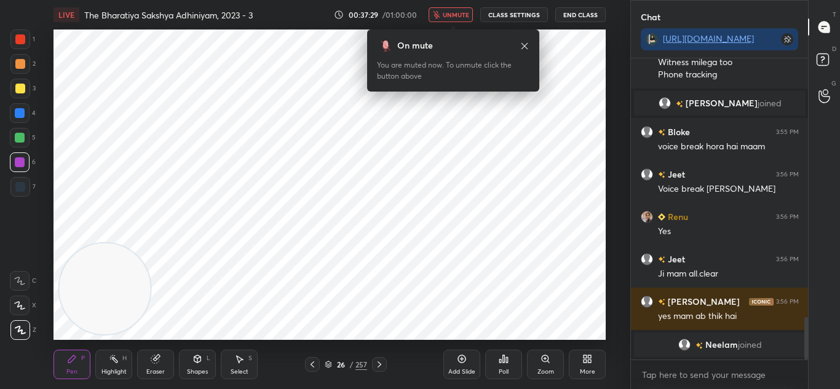
click at [458, 15] on span "unmute" at bounding box center [456, 14] width 26 height 9
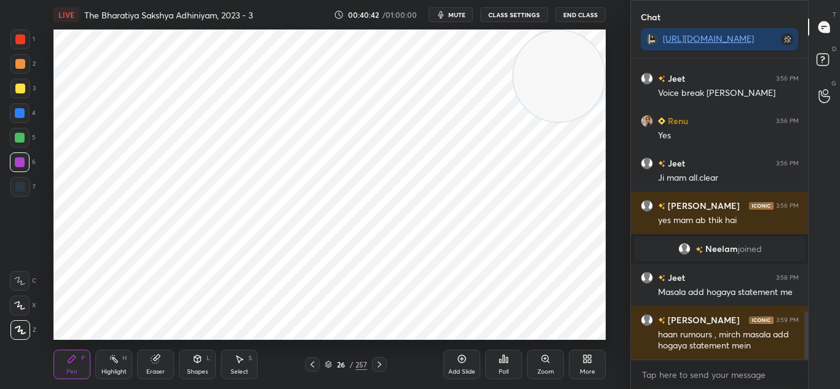
scroll to position [1644, 0]
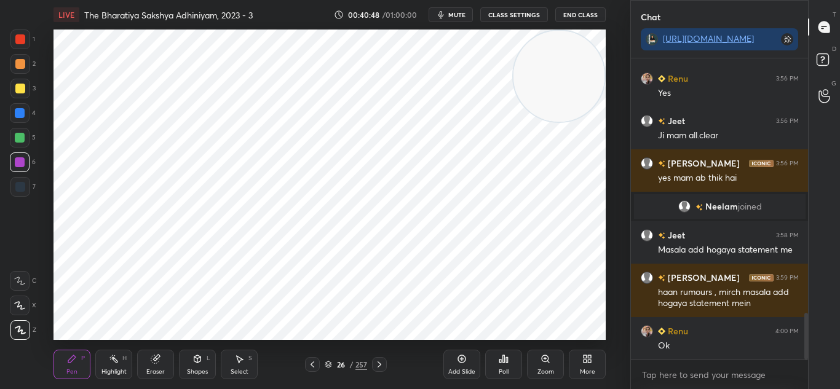
click at [459, 367] on div "Add Slide" at bounding box center [461, 365] width 37 height 30
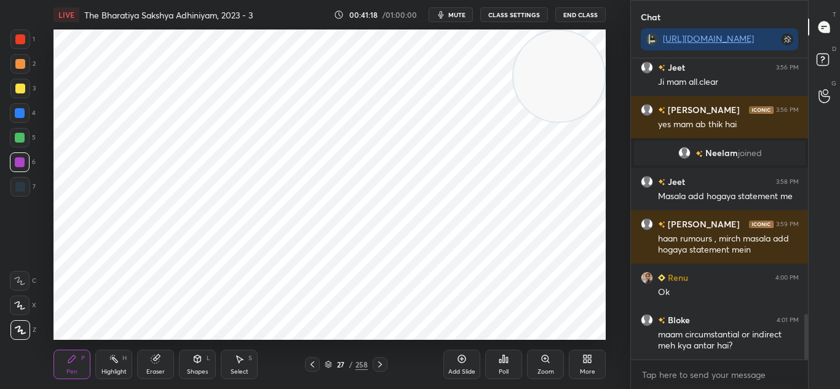
click at [315, 367] on icon at bounding box center [312, 365] width 10 height 10
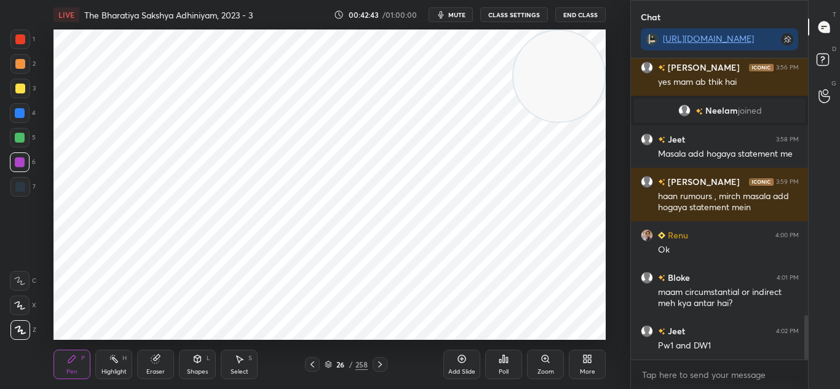
scroll to position [1783, 0]
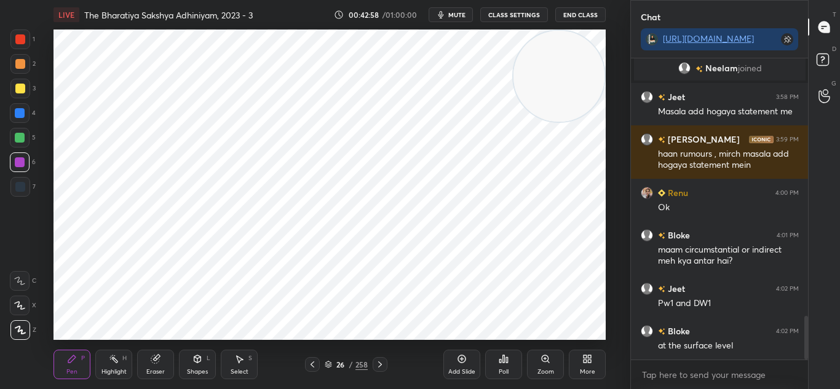
click at [448, 332] on div "Add Slide Poll Zoom More" at bounding box center [524, 364] width 162 height 69
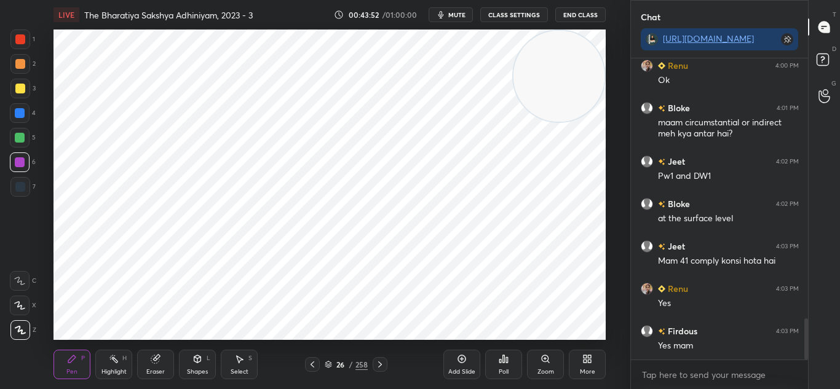
scroll to position [1953, 0]
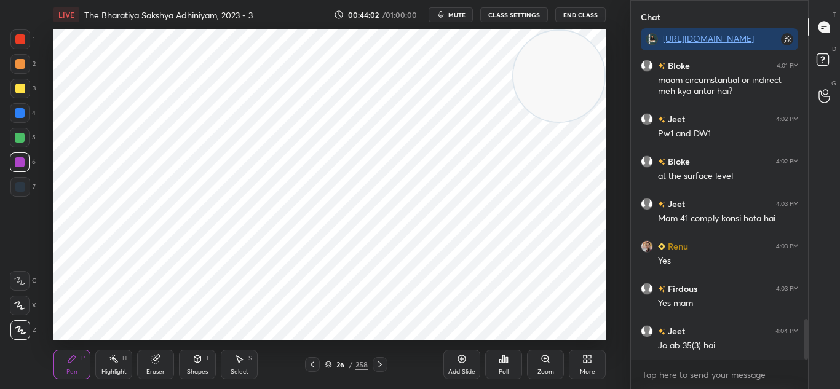
click at [381, 362] on icon at bounding box center [380, 365] width 10 height 10
click at [384, 361] on icon at bounding box center [380, 365] width 10 height 10
click at [381, 362] on icon at bounding box center [380, 365] width 10 height 10
click at [379, 362] on icon at bounding box center [380, 365] width 10 height 10
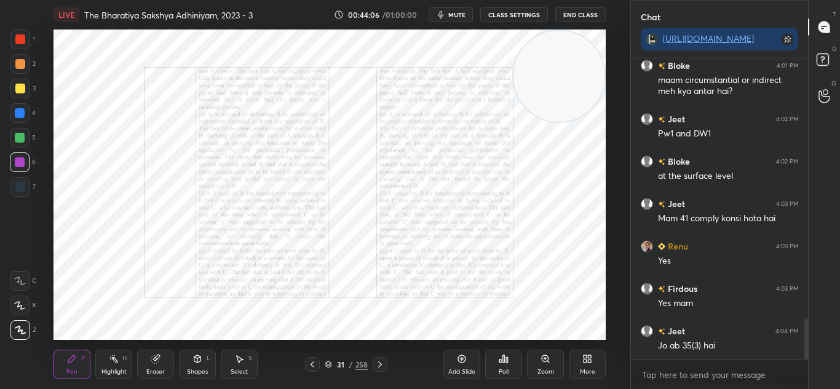
click at [381, 362] on icon at bounding box center [380, 365] width 10 height 10
click at [380, 362] on icon at bounding box center [380, 365] width 10 height 10
click at [381, 363] on icon at bounding box center [380, 365] width 10 height 10
click at [382, 364] on icon at bounding box center [380, 365] width 10 height 10
click at [381, 363] on icon at bounding box center [380, 365] width 10 height 10
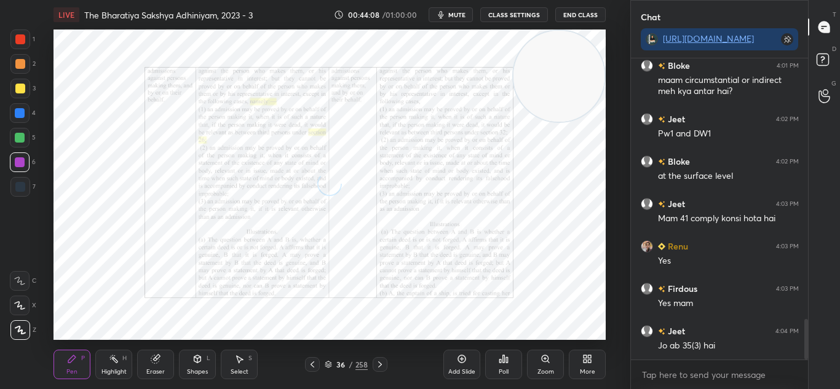
click at [383, 362] on icon at bounding box center [380, 365] width 10 height 10
click at [380, 361] on icon at bounding box center [380, 365] width 10 height 10
click at [382, 361] on icon at bounding box center [380, 365] width 10 height 10
click at [378, 362] on icon at bounding box center [380, 365] width 10 height 10
click at [379, 363] on icon at bounding box center [380, 365] width 10 height 10
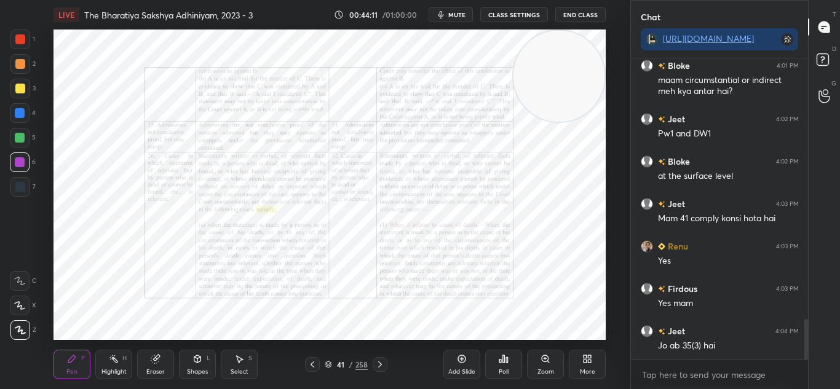
click at [379, 363] on icon at bounding box center [380, 365] width 10 height 10
click at [381, 364] on icon at bounding box center [380, 365] width 10 height 10
click at [383, 365] on icon at bounding box center [380, 365] width 10 height 10
click at [382, 365] on icon at bounding box center [380, 365] width 10 height 10
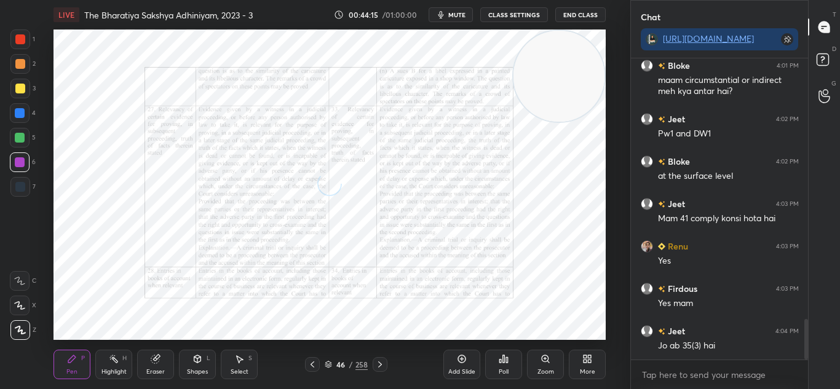
click at [380, 363] on icon at bounding box center [380, 365] width 4 height 6
click at [384, 365] on icon at bounding box center [380, 365] width 10 height 10
click at [546, 360] on icon at bounding box center [545, 358] width 7 height 7
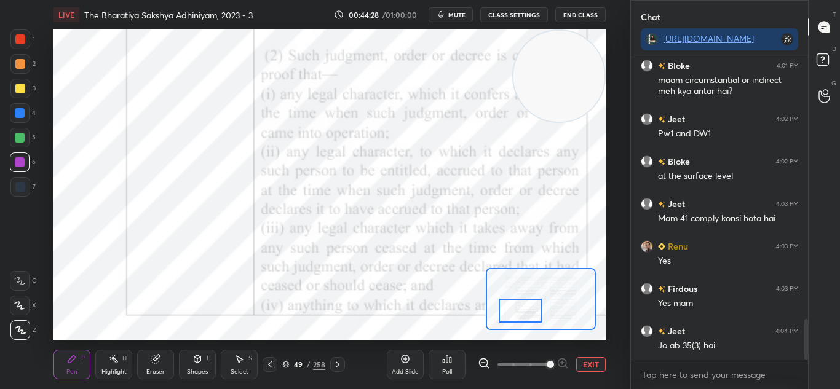
click at [335, 362] on icon at bounding box center [338, 365] width 10 height 10
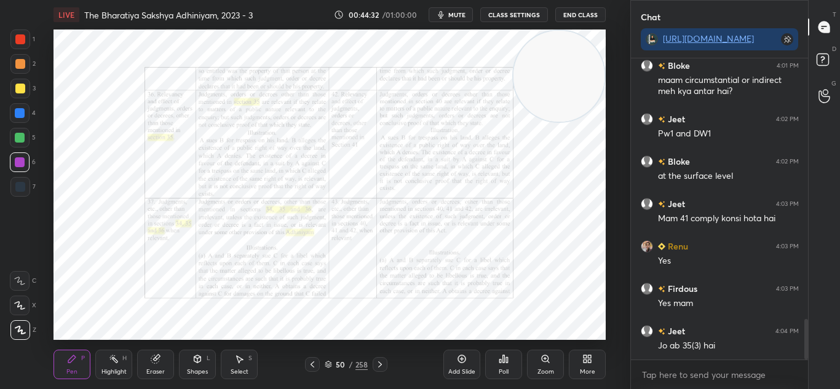
click at [313, 364] on icon at bounding box center [312, 365] width 10 height 10
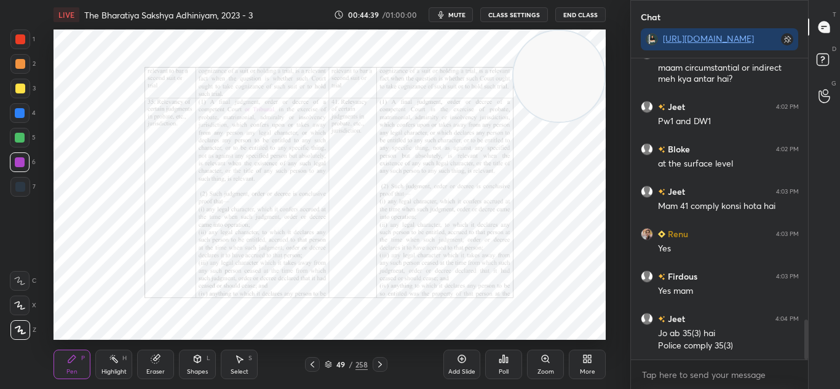
click at [381, 362] on icon at bounding box center [380, 365] width 10 height 10
click at [313, 367] on icon at bounding box center [313, 365] width 4 height 6
click at [467, 371] on div "Add Slide" at bounding box center [461, 372] width 27 height 6
click at [450, 9] on button "mute" at bounding box center [451, 14] width 44 height 15
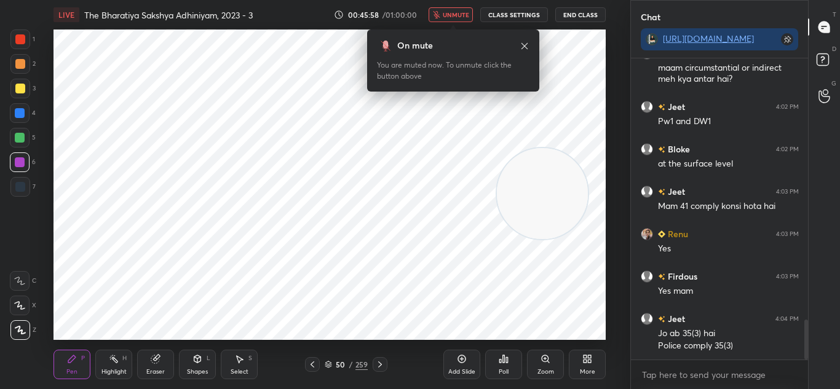
click at [525, 44] on icon at bounding box center [525, 46] width 10 height 10
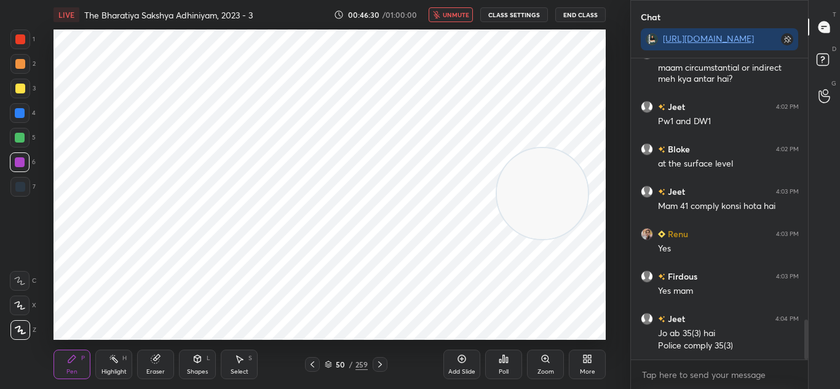
click at [446, 9] on button "unmute" at bounding box center [451, 14] width 44 height 15
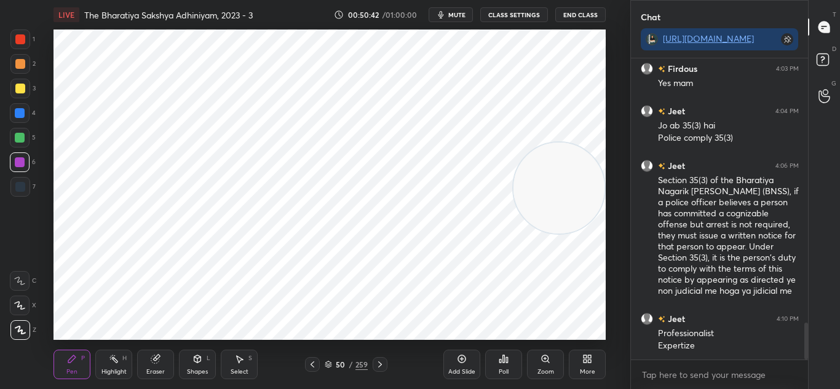
scroll to position [2215, 0]
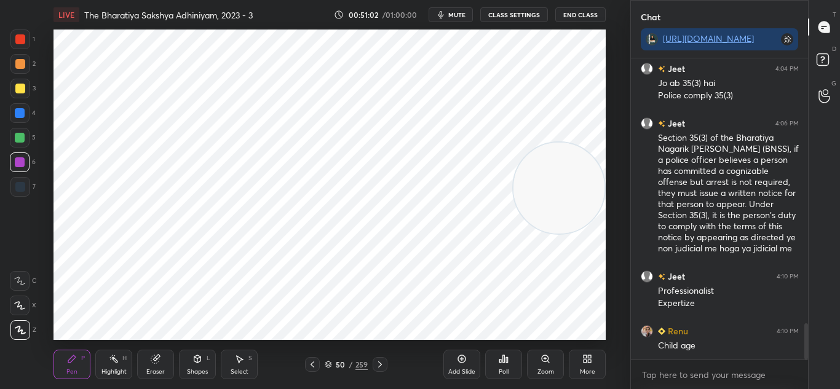
click at [26, 105] on div at bounding box center [20, 113] width 20 height 20
click at [459, 355] on icon at bounding box center [462, 359] width 10 height 10
click at [464, 363] on icon at bounding box center [462, 359] width 10 height 10
click at [463, 352] on div "Add Slide" at bounding box center [461, 365] width 37 height 30
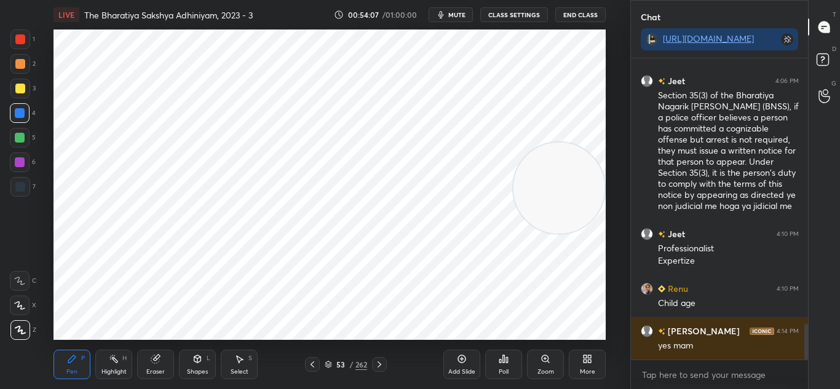
click at [459, 357] on icon at bounding box center [462, 359] width 10 height 10
click at [383, 363] on icon at bounding box center [380, 365] width 10 height 10
click at [382, 367] on icon at bounding box center [380, 365] width 10 height 10
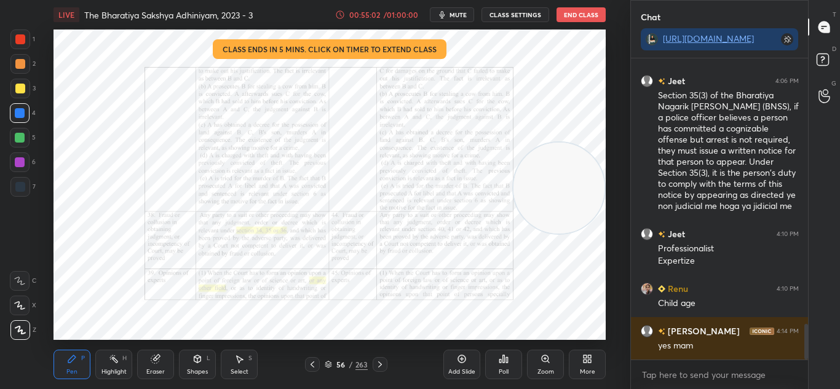
click at [311, 362] on icon at bounding box center [312, 365] width 10 height 10
click at [312, 360] on icon at bounding box center [312, 365] width 10 height 10
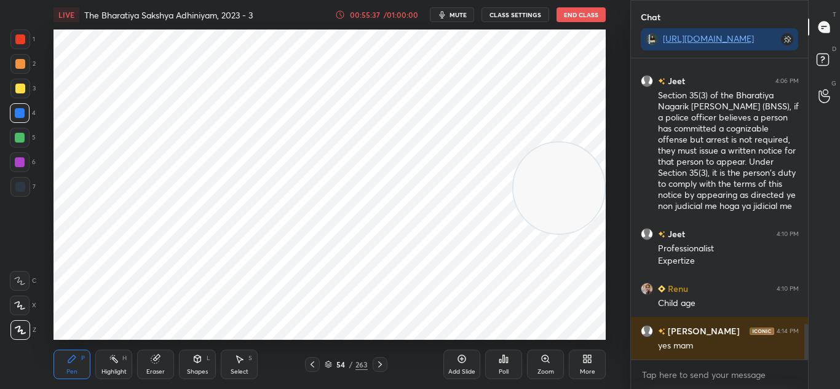
click at [454, 357] on div "Add Slide" at bounding box center [461, 365] width 37 height 30
click at [459, 20] on button "mute" at bounding box center [452, 14] width 44 height 15
click at [520, 14] on button "CLASS SETTINGS" at bounding box center [516, 14] width 68 height 15
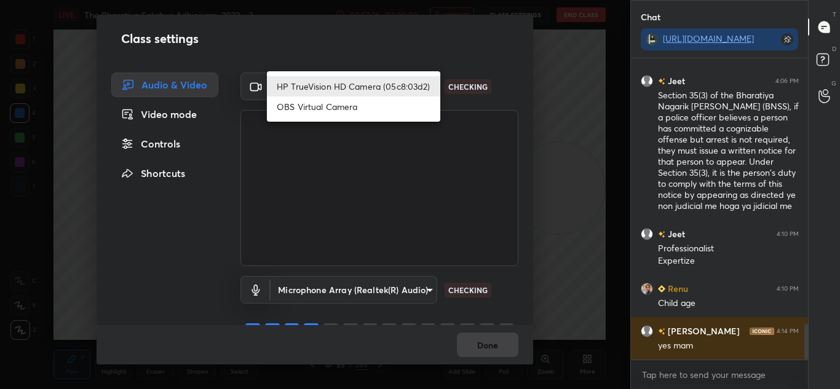
click at [365, 85] on body "1 2 3 4 5 6 7 C X Z C X Z E E Erase all H H LIVE The Bharatiya Sakshya Adhiniya…" at bounding box center [420, 194] width 840 height 389
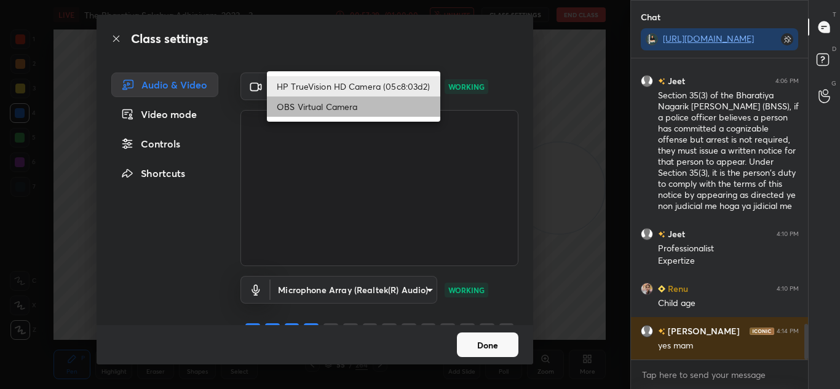
click at [349, 113] on li "OBS Virtual Camera" at bounding box center [353, 107] width 173 height 20
type input "6d1ede7b9e4f2b74204388792489e2eb0e068b84f5c50369689df4cede739b88"
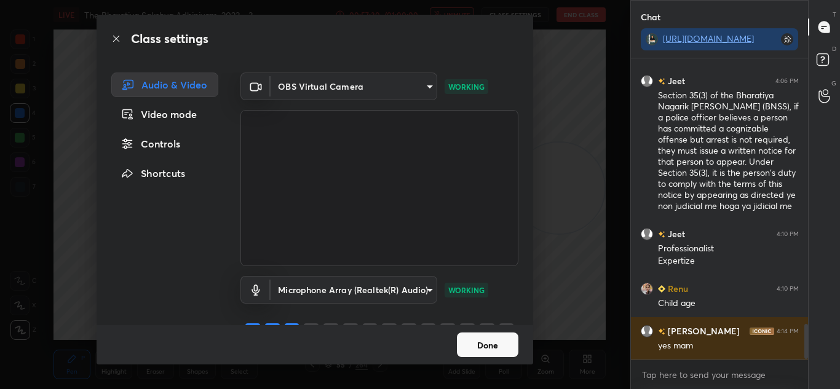
click at [469, 346] on button "Done" at bounding box center [487, 345] width 61 height 25
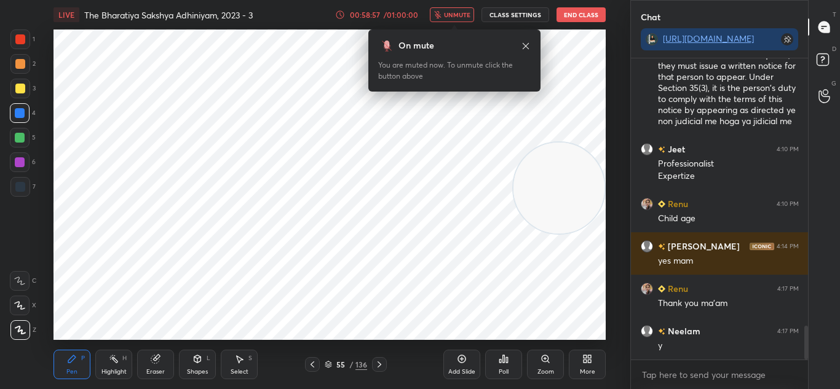
scroll to position [2396, 0]
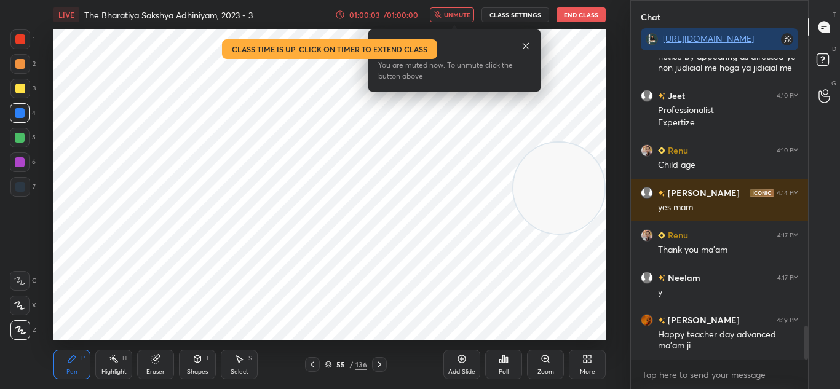
click at [568, 6] on div "LIVE The Bharatiya Sakshya Adhiniyam, 2023 - 3 01:00:03 / 01:00:00 unmute CLASS…" at bounding box center [330, 15] width 552 height 30
click at [568, 11] on button "End Class" at bounding box center [581, 14] width 49 height 15
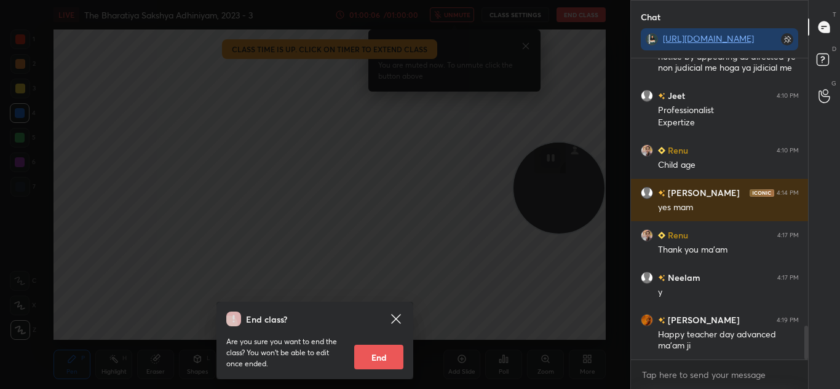
click at [376, 350] on button "End" at bounding box center [378, 357] width 49 height 25
type textarea "x"
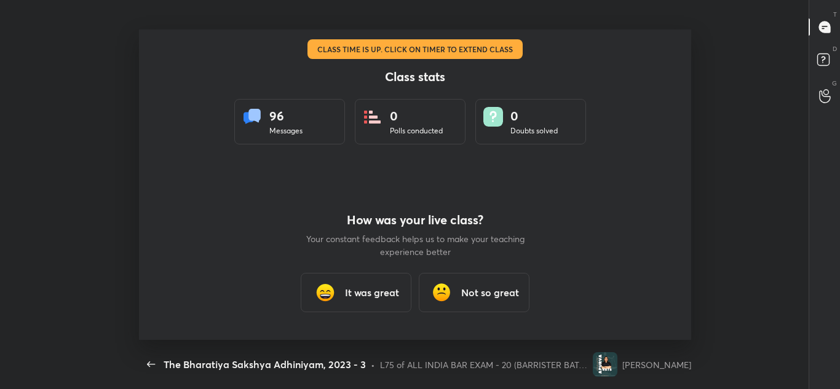
scroll to position [0, 0]
